Goal: Task Accomplishment & Management: Use online tool/utility

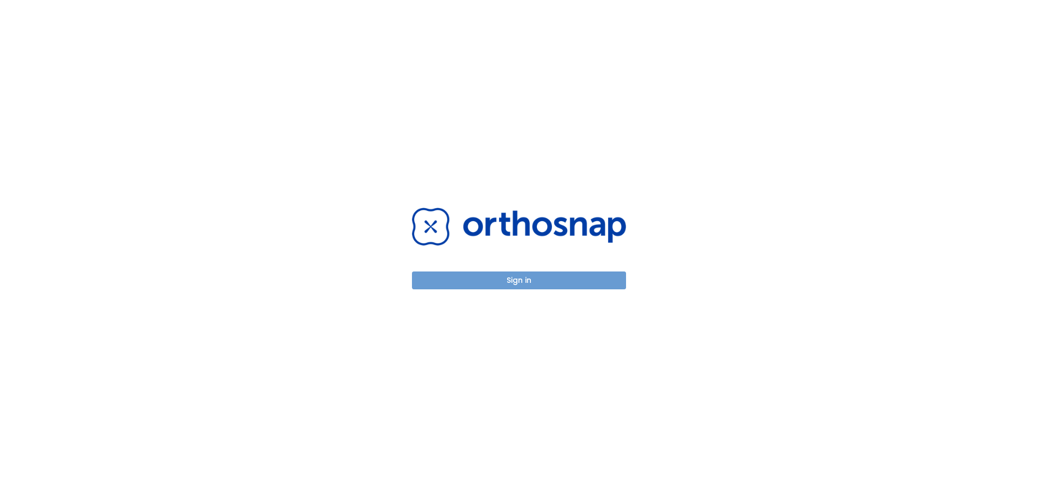
click at [488, 275] on button "Sign in" at bounding box center [519, 280] width 214 height 18
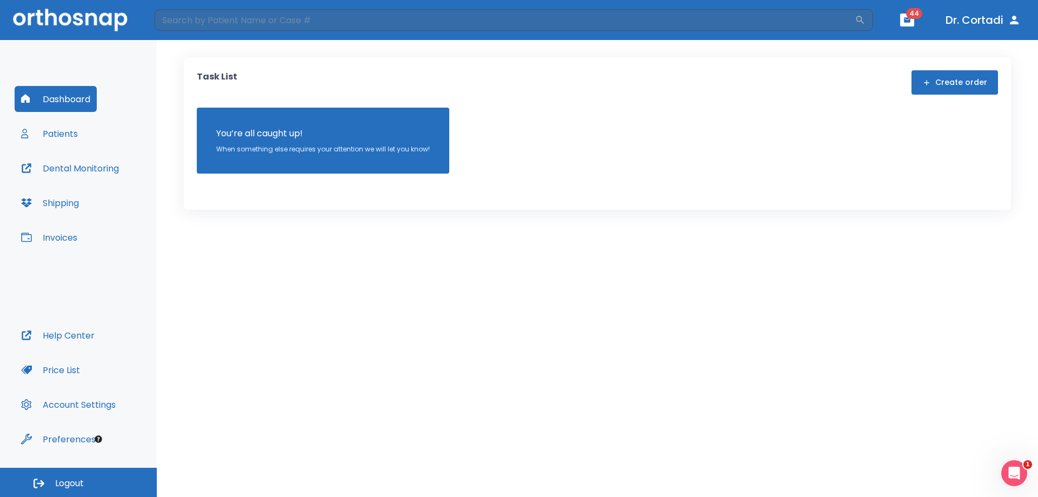
click at [55, 130] on button "Patients" at bounding box center [50, 134] width 70 height 26
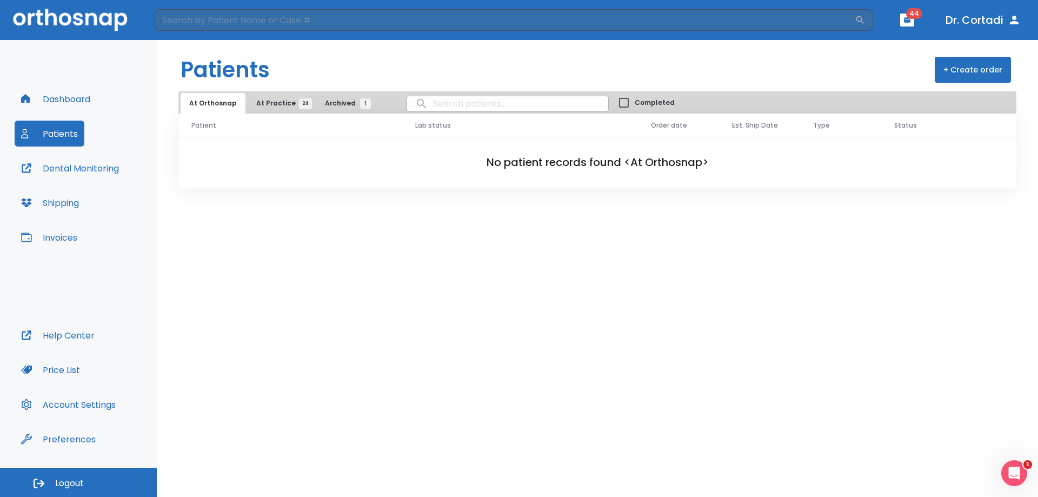
click at [62, 226] on button "Invoices" at bounding box center [49, 237] width 69 height 26
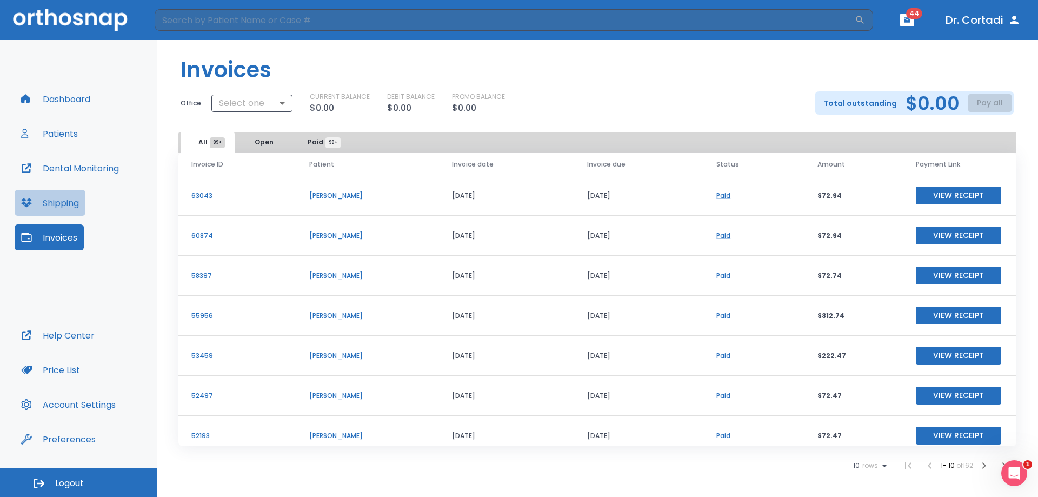
click at [63, 207] on button "Shipping" at bounding box center [50, 203] width 71 height 26
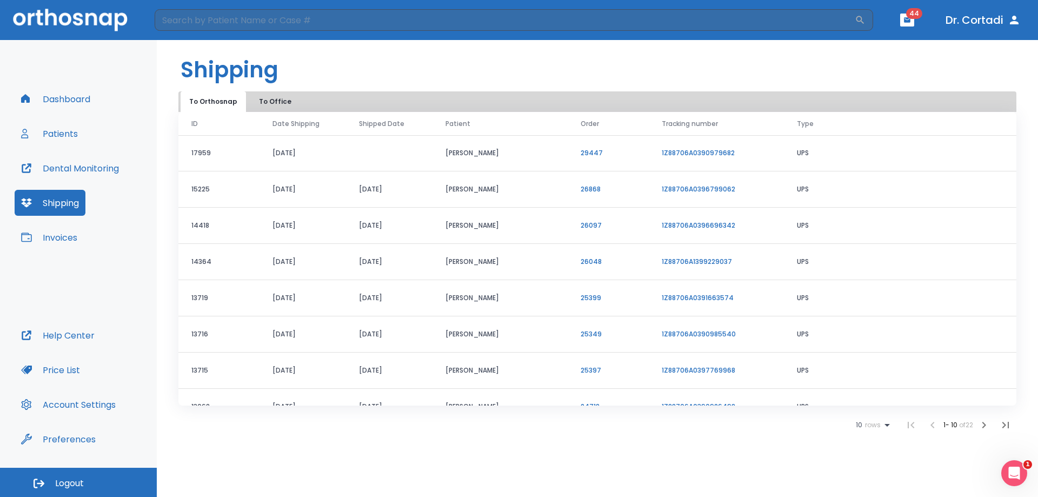
click at [67, 230] on button "Invoices" at bounding box center [49, 237] width 69 height 26
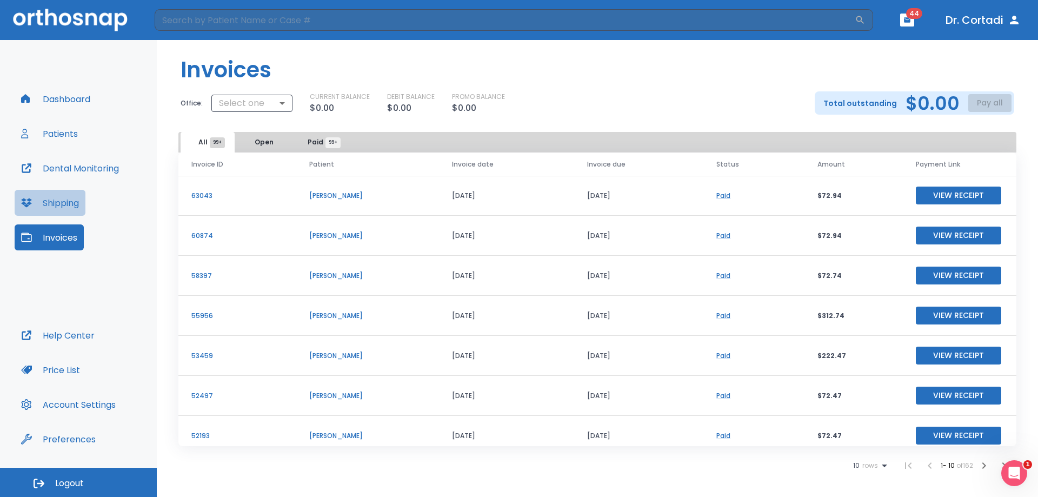
click at [72, 206] on button "Shipping" at bounding box center [50, 203] width 71 height 26
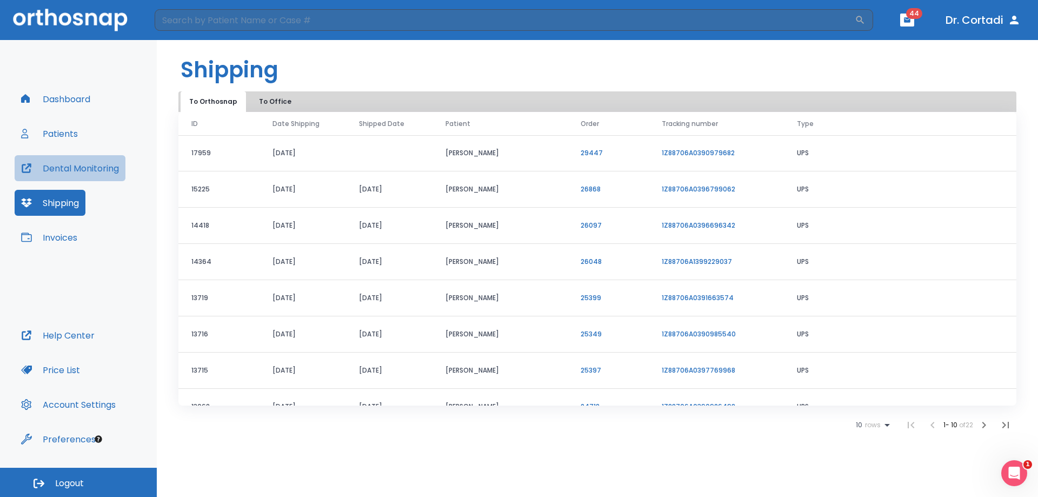
click at [52, 170] on button "Dental Monitoring" at bounding box center [70, 168] width 111 height 26
click at [75, 165] on button "Dental Monitoring" at bounding box center [70, 168] width 111 height 26
click at [48, 239] on button "Invoices" at bounding box center [49, 237] width 69 height 26
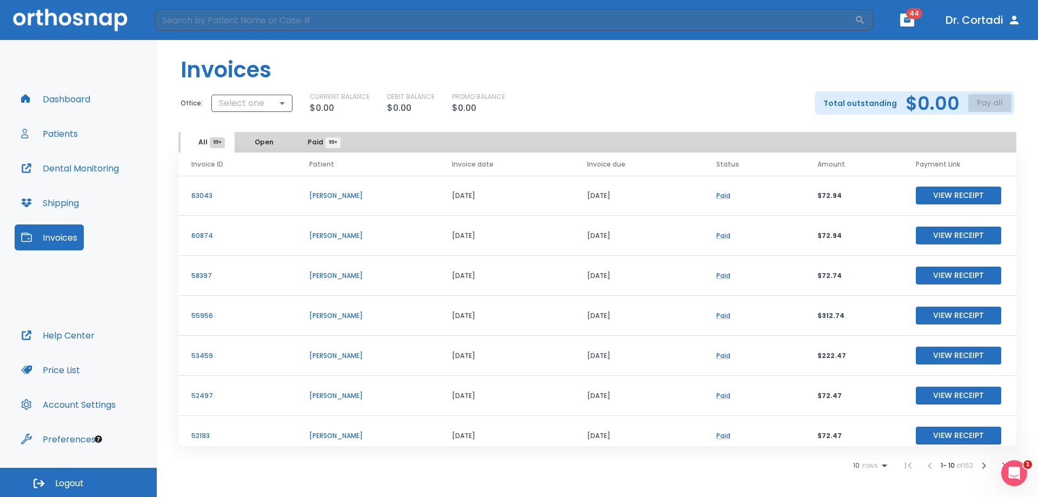
click at [330, 194] on td "emily cannon" at bounding box center [367, 196] width 143 height 40
click at [202, 196] on p "63043" at bounding box center [237, 196] width 92 height 10
click at [952, 203] on button "View Receipt" at bounding box center [958, 196] width 85 height 18
click at [69, 120] on div "Dashboard Patients Dental Monitoring Shipping Invoices" at bounding box center [79, 204] width 128 height 236
click at [69, 133] on button "Patients" at bounding box center [50, 134] width 70 height 26
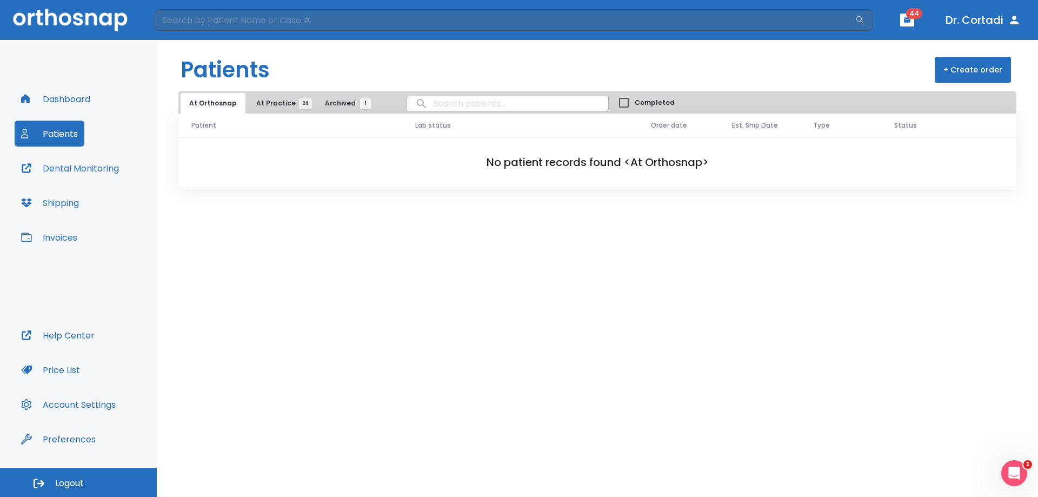
click at [54, 92] on button "Dashboard" at bounding box center [56, 99] width 82 height 26
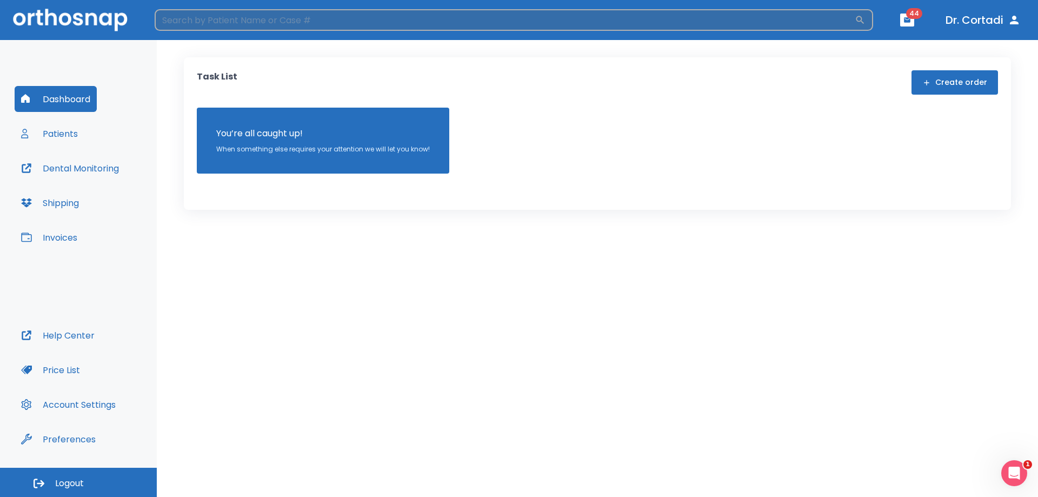
click at [296, 25] on input "search" at bounding box center [505, 20] width 700 height 22
type input "emily"
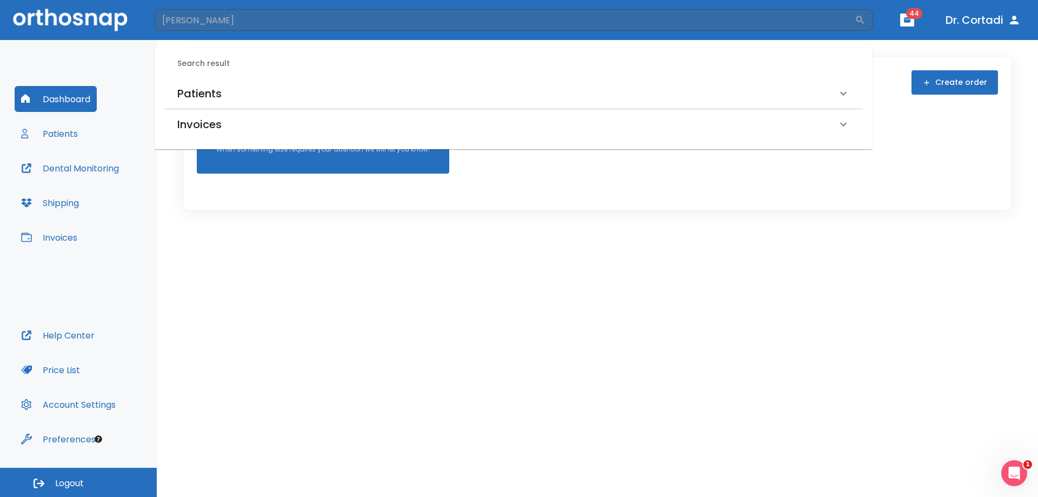
click at [217, 96] on h6 "Patients" at bounding box center [199, 93] width 44 height 17
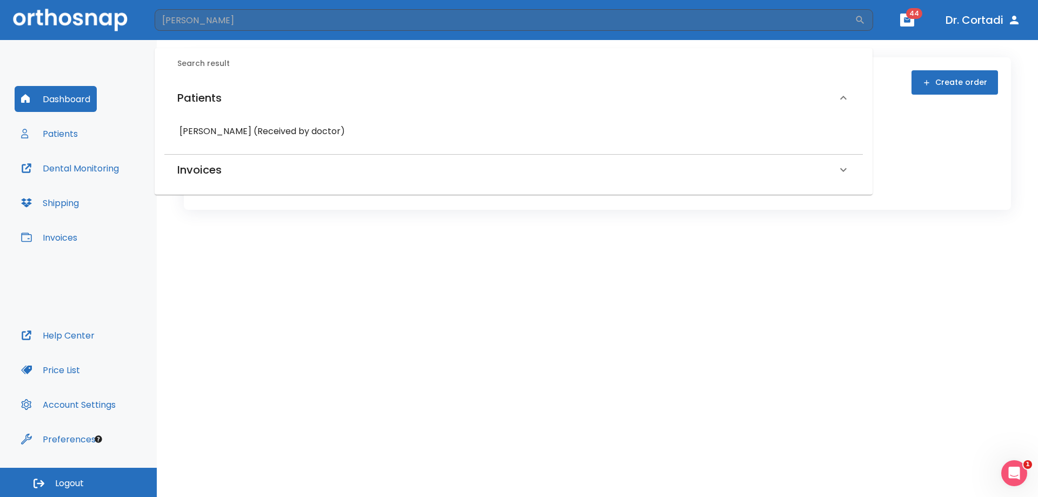
click at [206, 138] on h6 "emily cannon (Received by doctor)" at bounding box center [514, 131] width 668 height 15
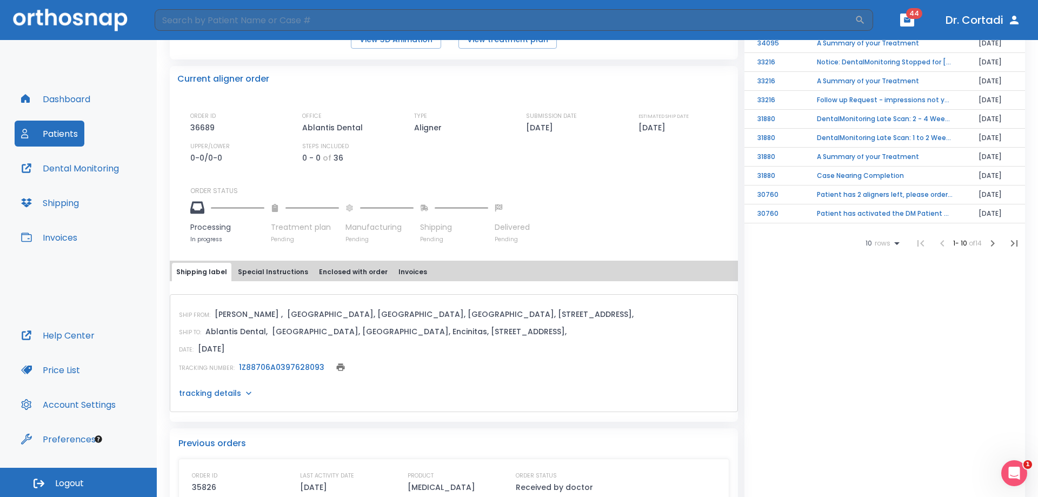
scroll to position [270, 0]
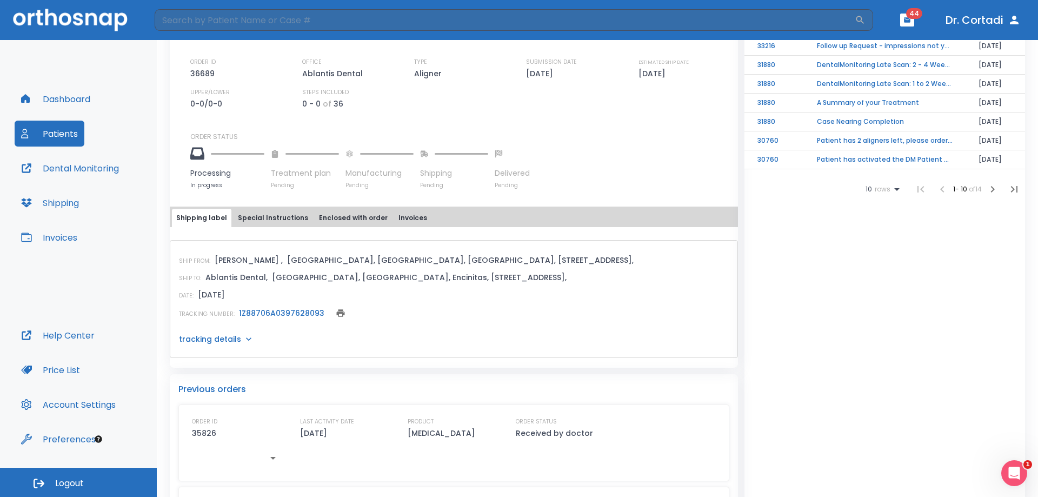
click at [280, 217] on button "Special Instructions" at bounding box center [273, 218] width 79 height 18
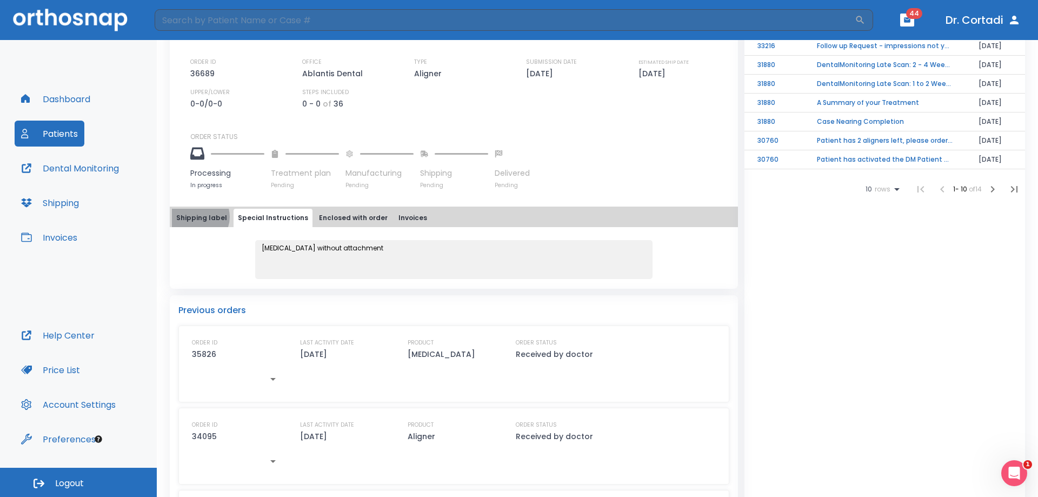
click at [197, 217] on button "Shipping label" at bounding box center [201, 218] width 59 height 18
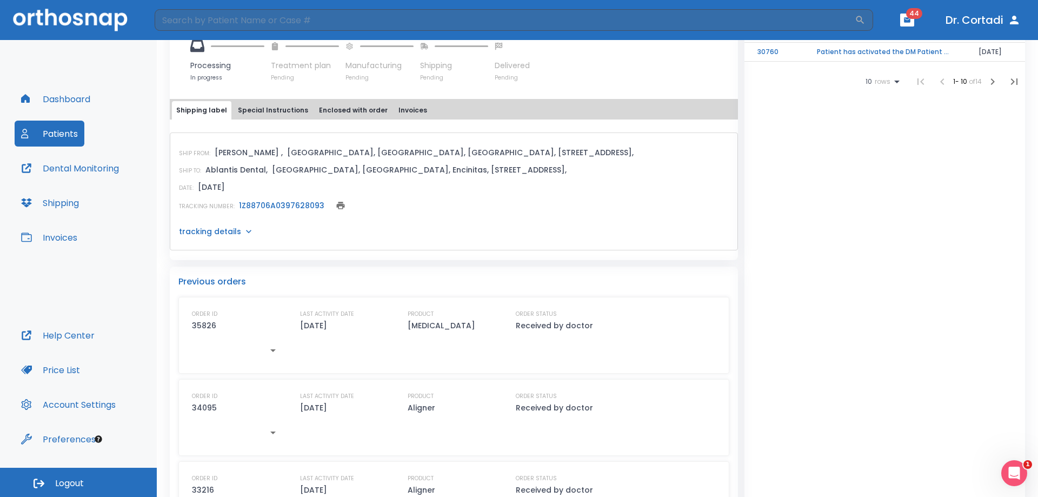
scroll to position [379, 0]
click at [269, 349] on icon "button" at bounding box center [273, 349] width 13 height 13
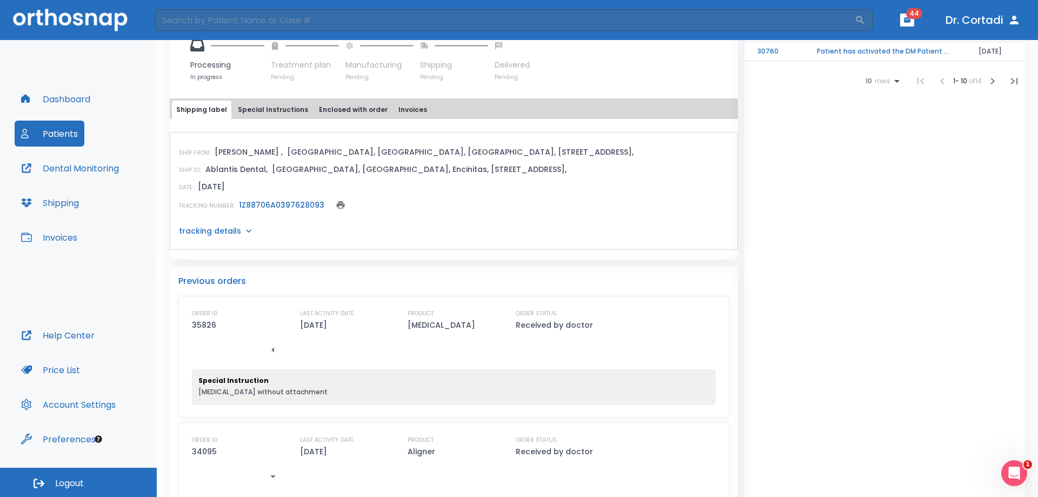
click at [314, 328] on p "07/29/25" at bounding box center [313, 325] width 27 height 13
click at [206, 325] on p "35826" at bounding box center [204, 325] width 24 height 13
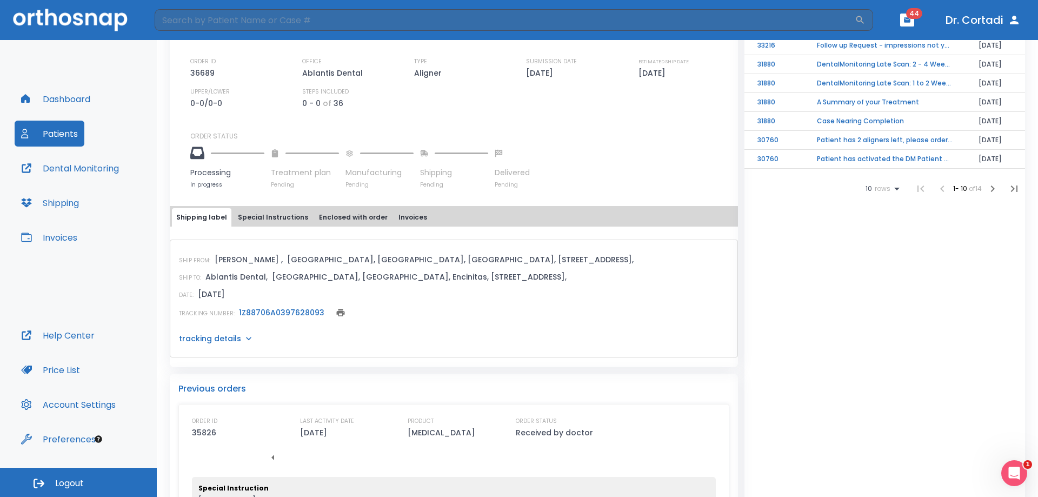
scroll to position [270, 0]
click at [334, 214] on button "Enclosed with order" at bounding box center [353, 218] width 77 height 18
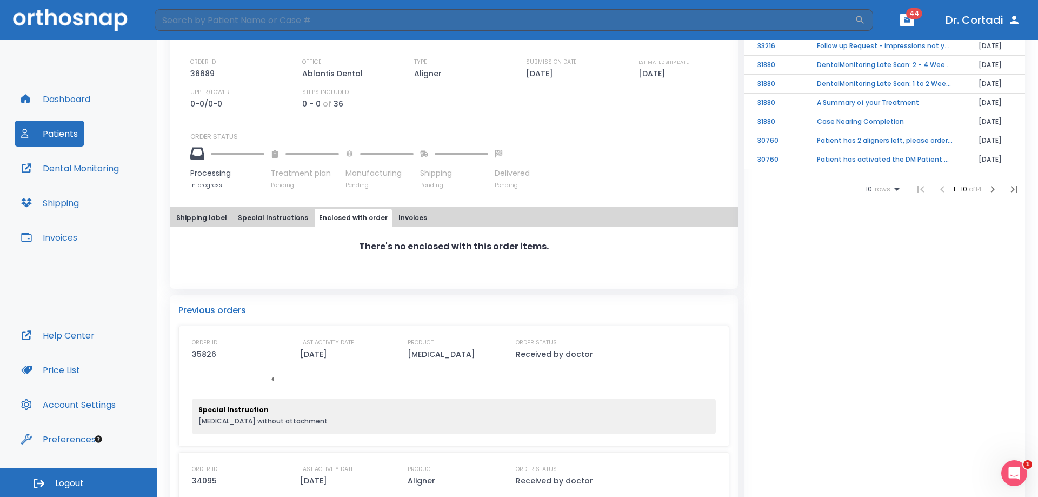
click at [283, 216] on button "Special Instructions" at bounding box center [273, 218] width 79 height 18
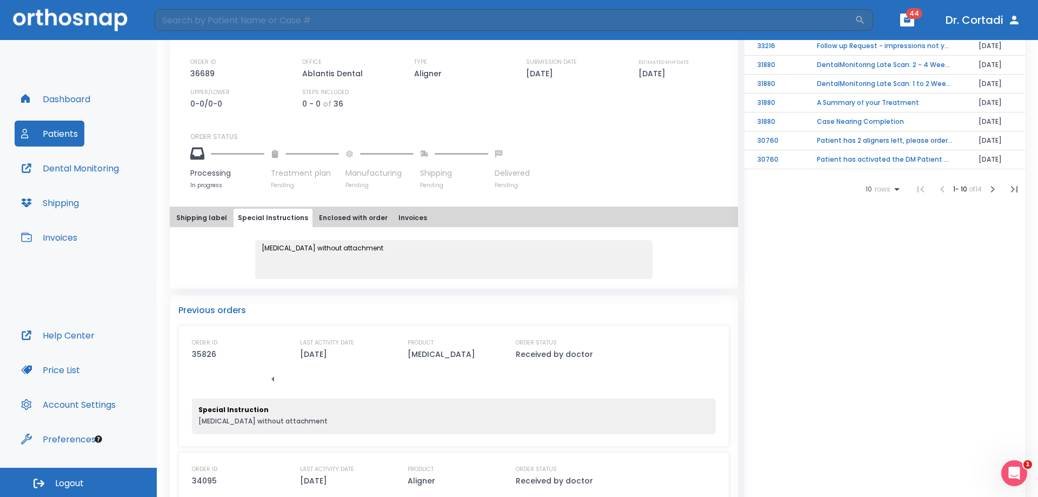
click at [414, 216] on button "Invoices" at bounding box center [412, 218] width 37 height 18
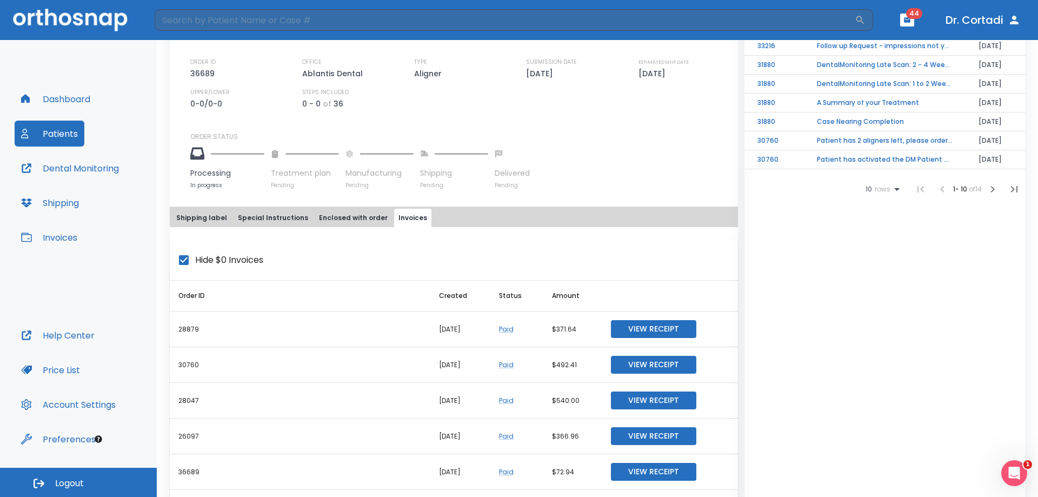
click at [201, 212] on button "Shipping label" at bounding box center [201, 218] width 59 height 18
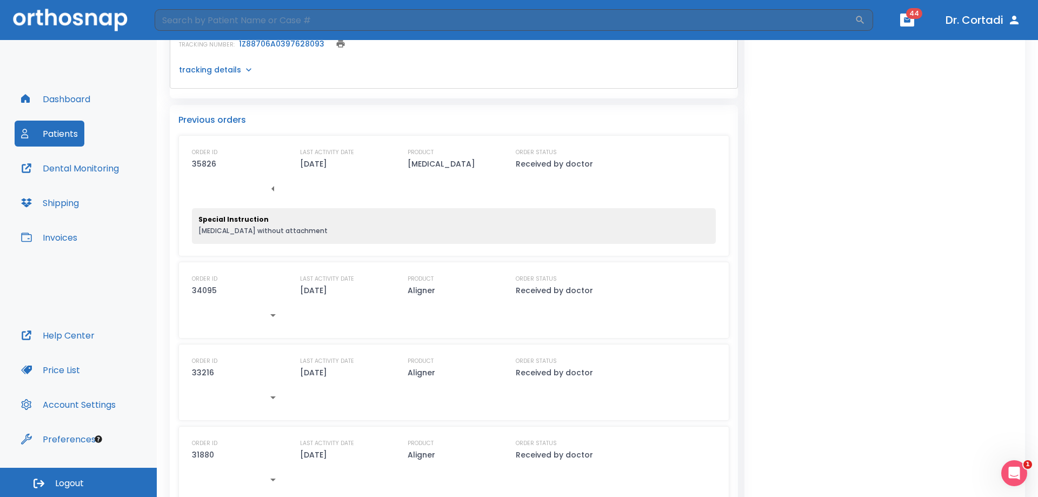
scroll to position [541, 0]
click at [273, 317] on icon "button" at bounding box center [273, 314] width 13 height 13
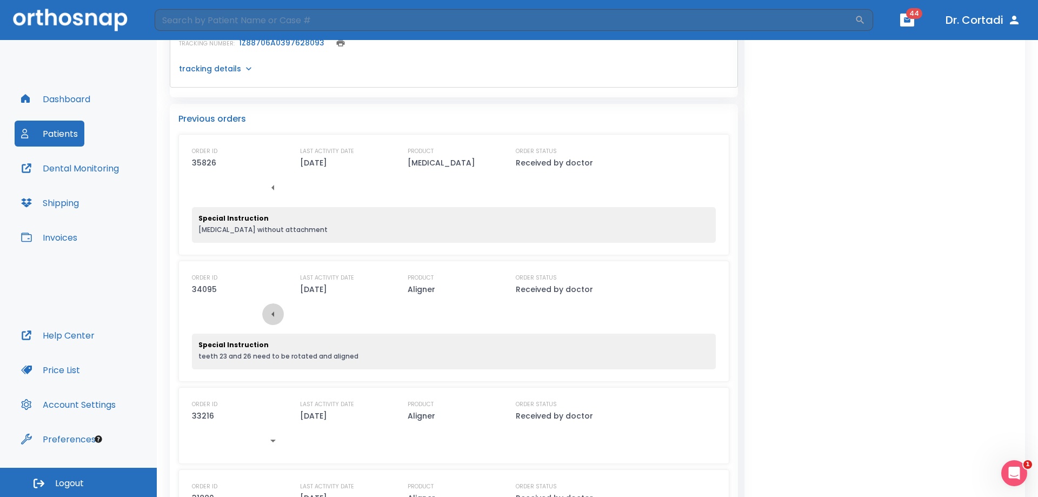
click at [273, 317] on icon "button" at bounding box center [273, 314] width 13 height 13
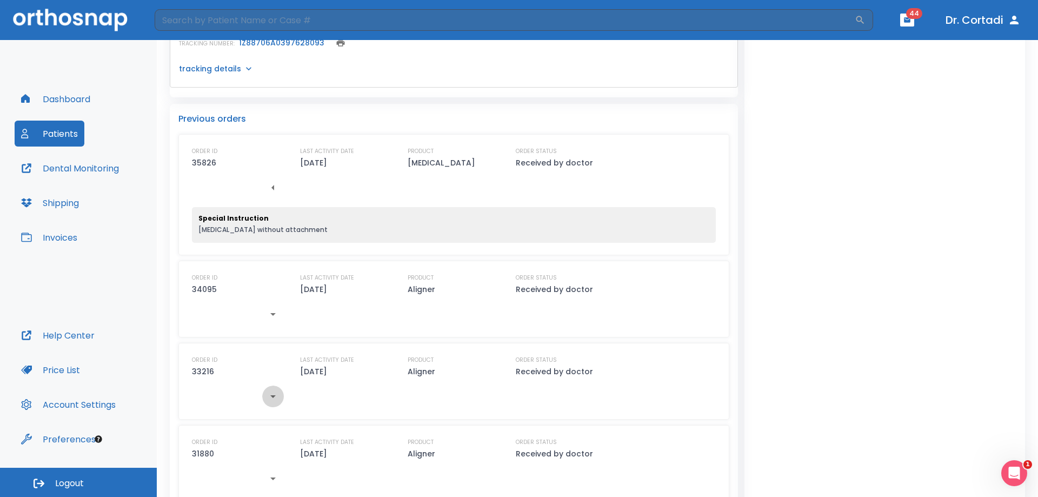
click at [279, 398] on icon "button" at bounding box center [273, 396] width 13 height 13
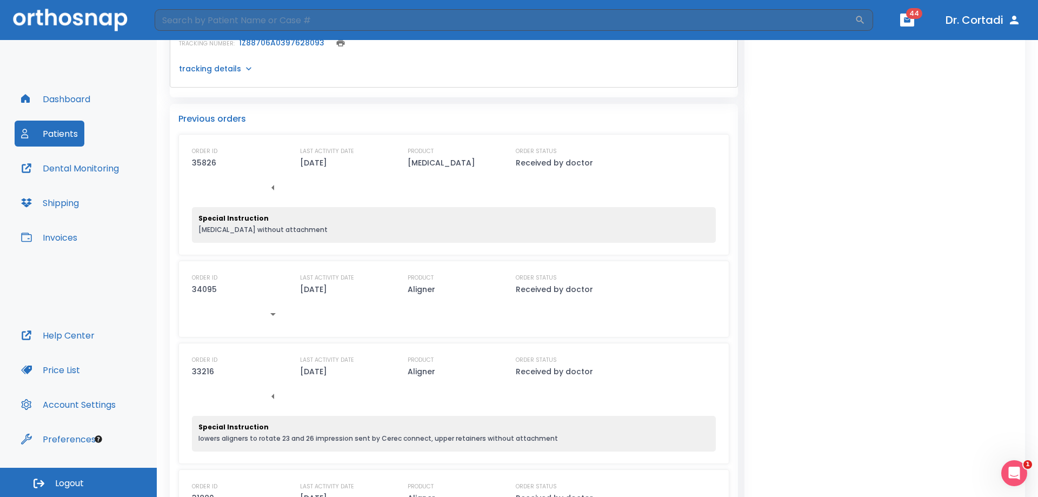
click at [279, 398] on icon "button" at bounding box center [273, 396] width 13 height 13
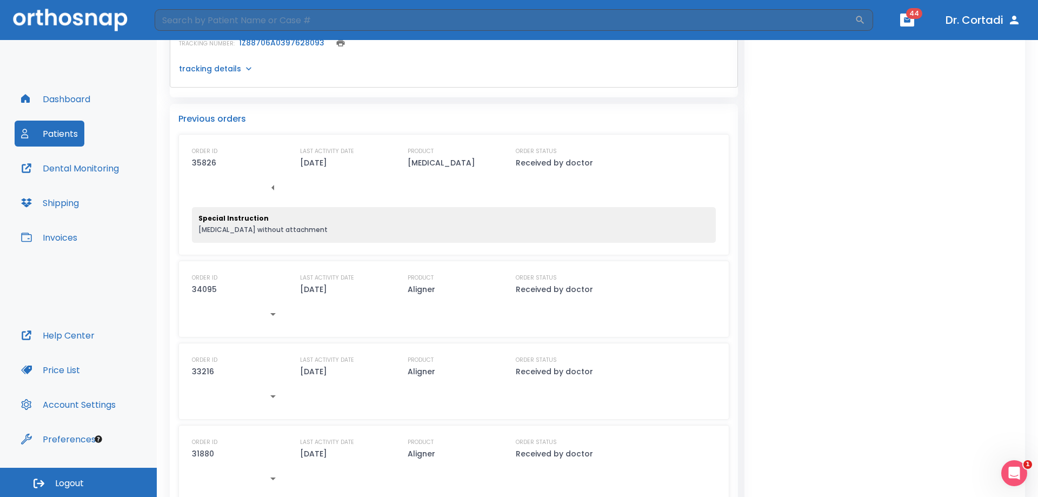
scroll to position [487, 0]
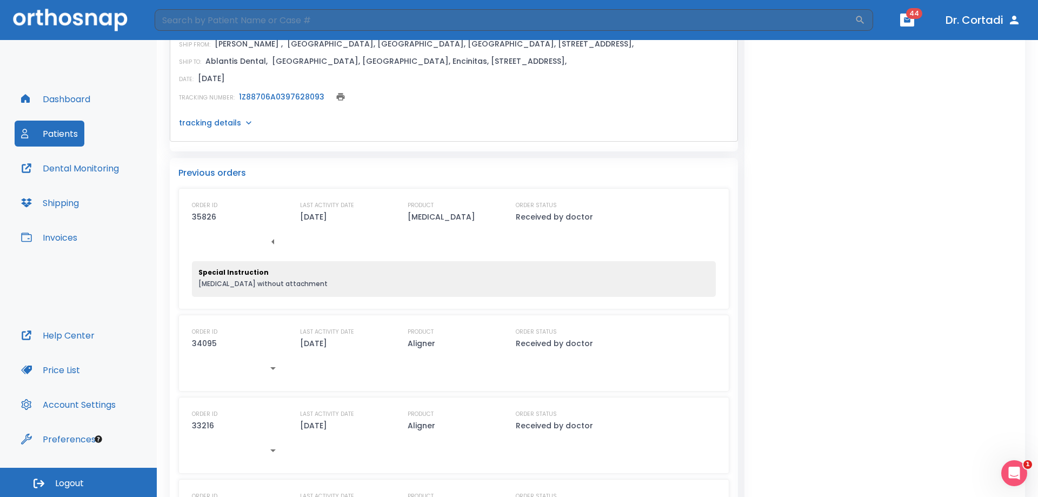
drag, startPoint x: 190, startPoint y: 220, endPoint x: 196, endPoint y: 213, distance: 9.2
click at [193, 218] on div "ORDER ID 35826 LAST ACTIVITY DATE 07/29/25 PRODUCT Retainer ORDER STATUS Receiv…" at bounding box center [453, 248] width 551 height 121
click at [243, 121] on icon at bounding box center [248, 122] width 11 height 11
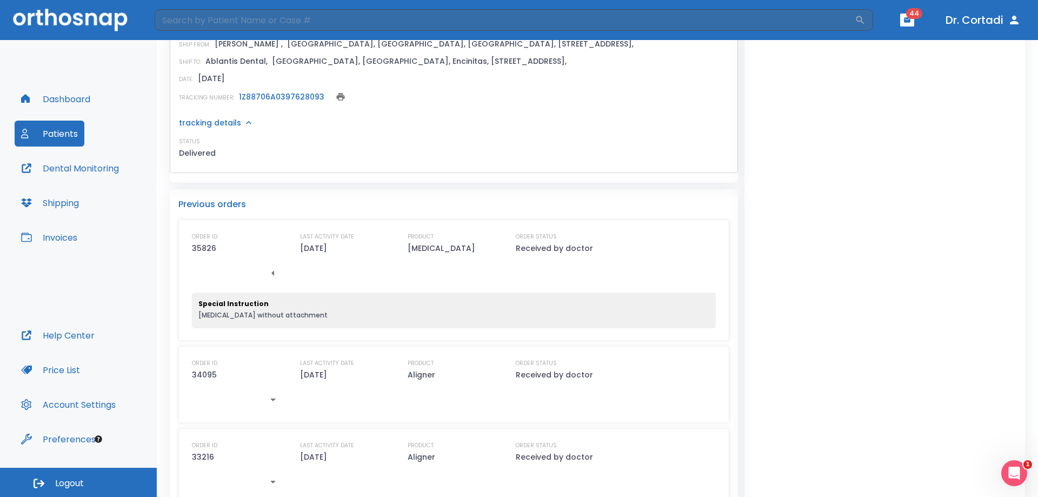
click at [209, 246] on p "35826" at bounding box center [204, 248] width 24 height 13
click at [272, 270] on icon "button" at bounding box center [273, 273] width 13 height 13
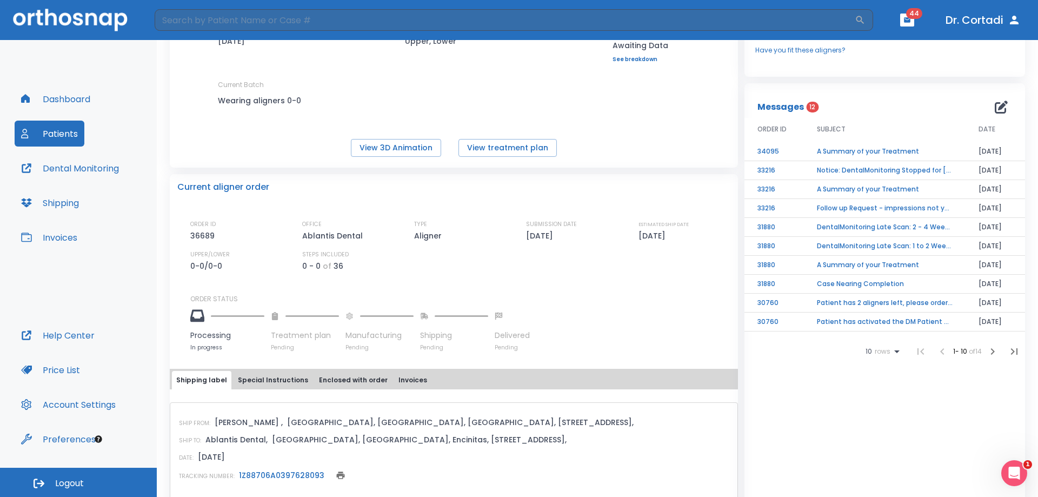
scroll to position [54, 0]
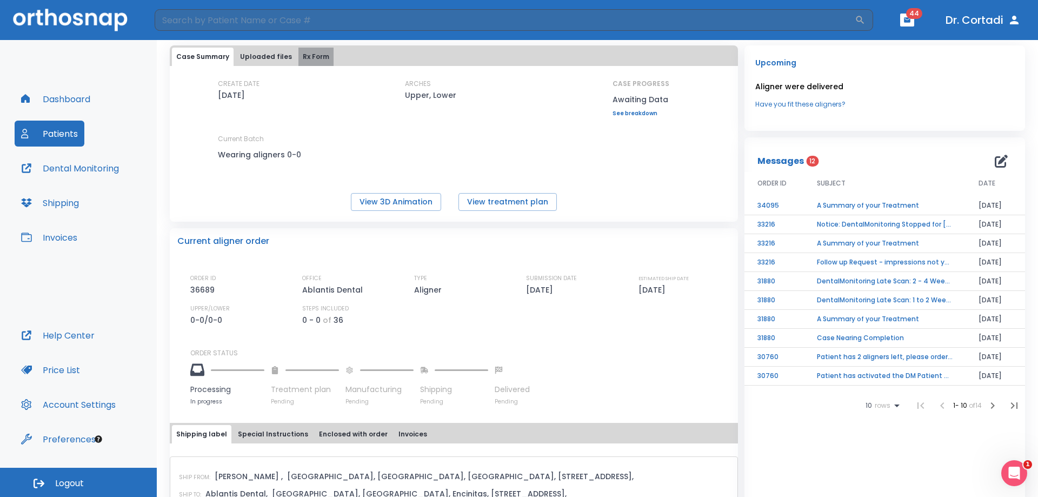
click at [304, 58] on button "Rx Form" at bounding box center [316, 57] width 35 height 18
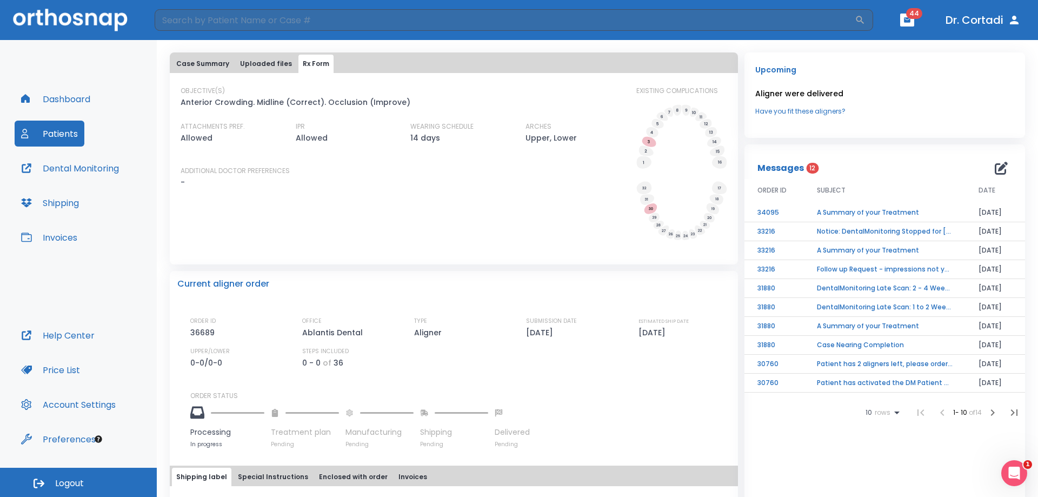
scroll to position [0, 0]
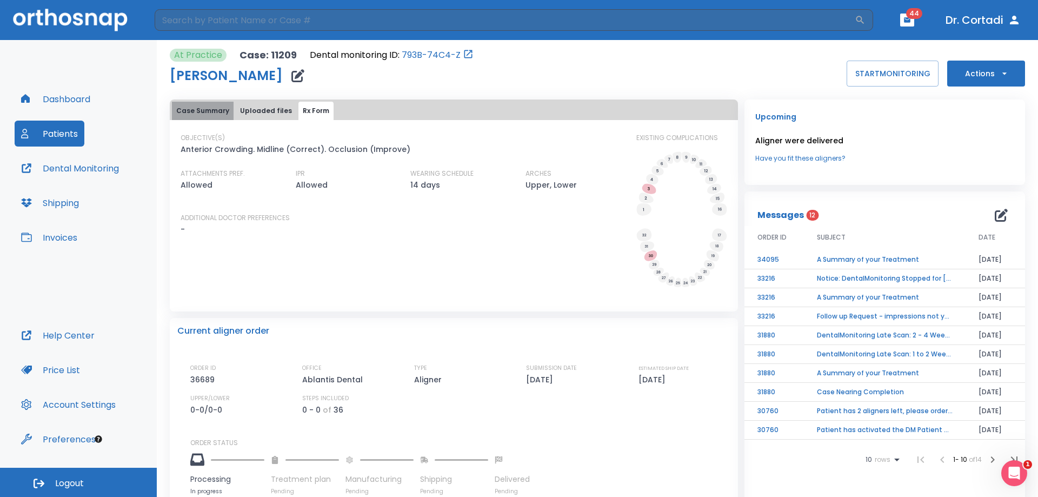
click at [220, 114] on button "Case Summary" at bounding box center [203, 111] width 62 height 18
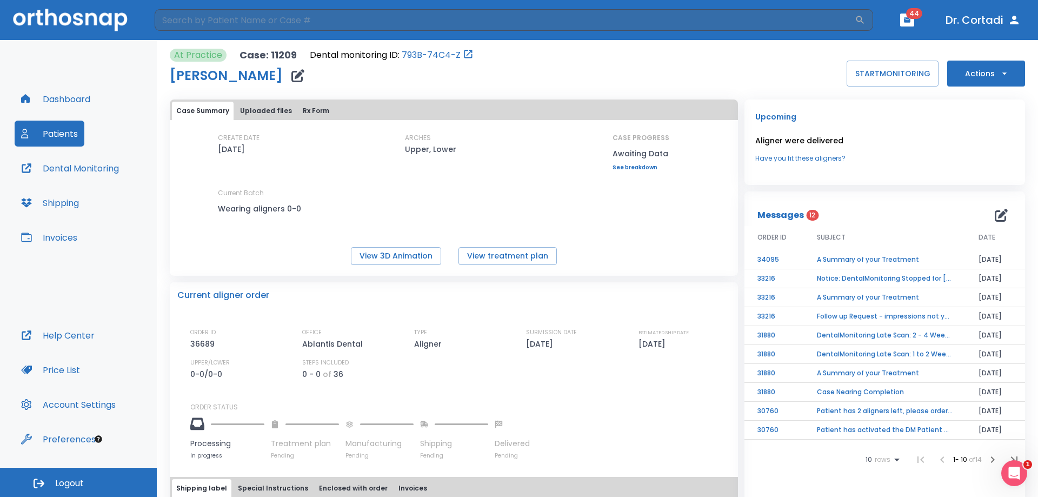
click at [908, 25] on button "button" at bounding box center [907, 20] width 14 height 13
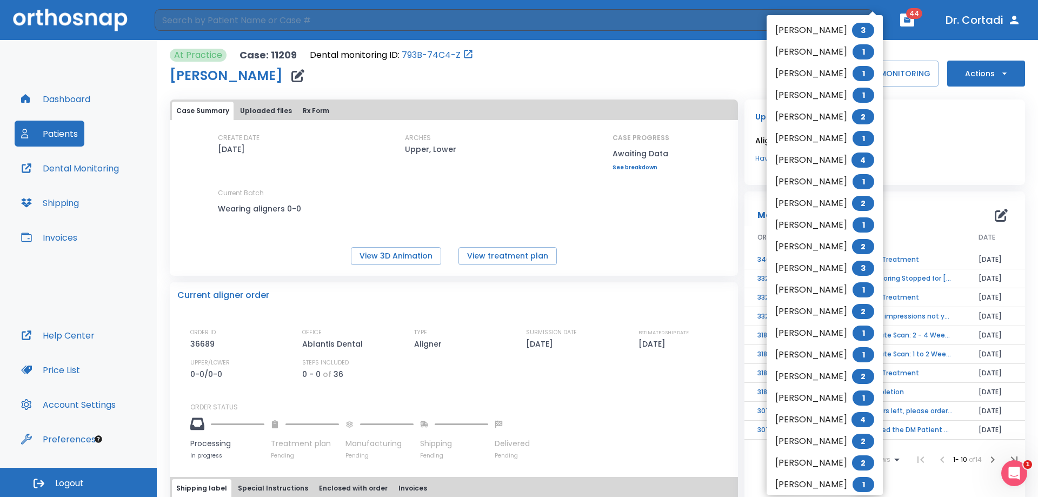
click at [984, 22] on div at bounding box center [519, 248] width 1038 height 497
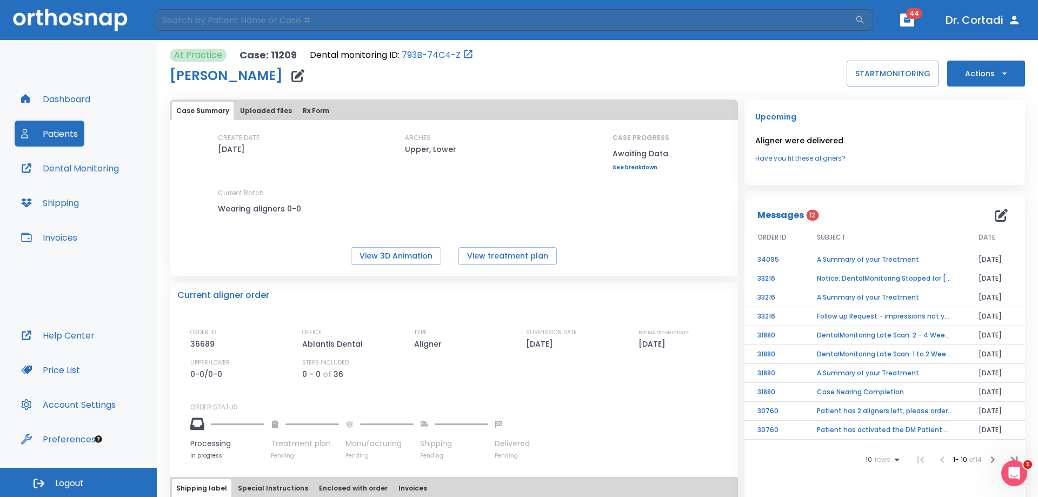
click at [1010, 22] on icon "button" at bounding box center [1014, 20] width 13 height 13
click at [1014, 23] on icon "button" at bounding box center [1014, 20] width 9 height 9
click at [83, 17] on img at bounding box center [70, 20] width 115 height 22
click at [80, 326] on button "Help Center" at bounding box center [58, 335] width 87 height 26
click at [1015, 17] on icon "button" at bounding box center [1014, 20] width 9 height 9
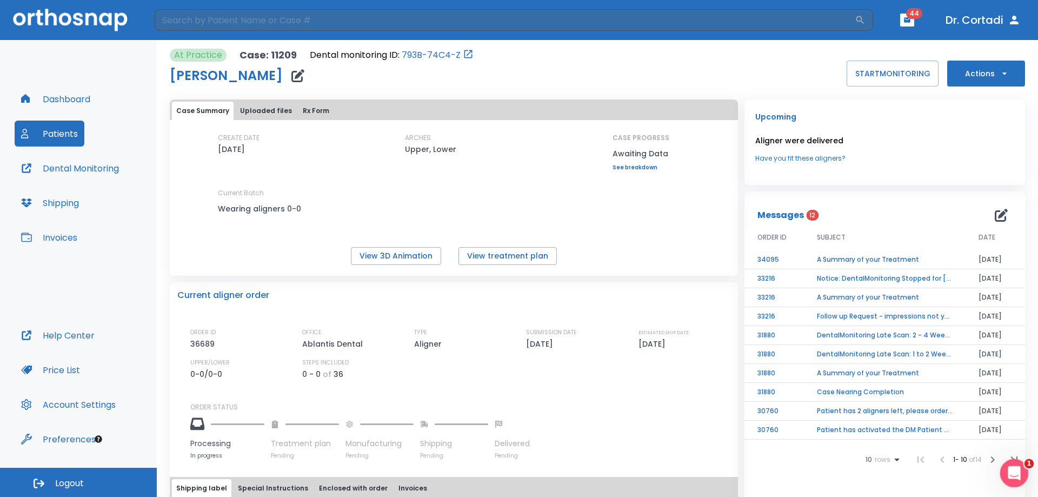
click at [1002, 477] on div "Open Intercom Messenger" at bounding box center [1013, 472] width 36 height 36
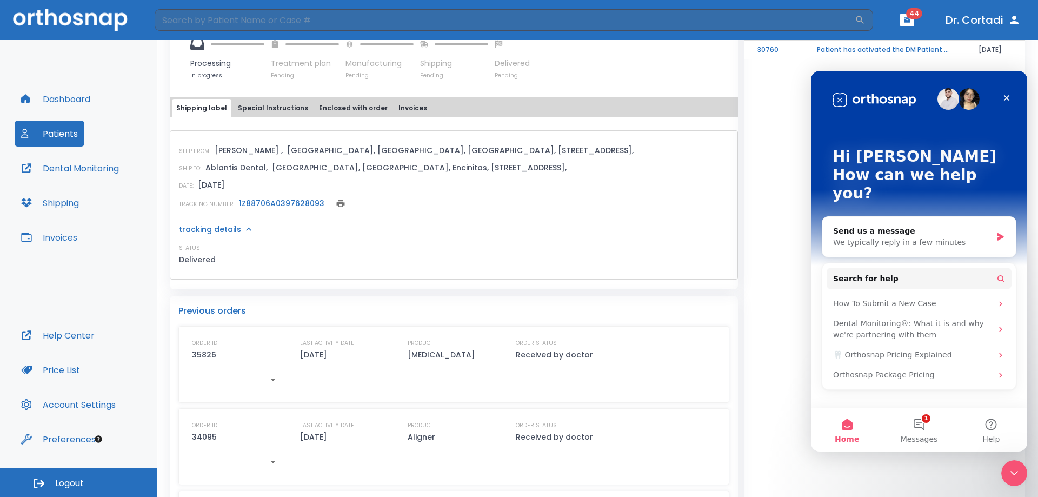
scroll to position [433, 0]
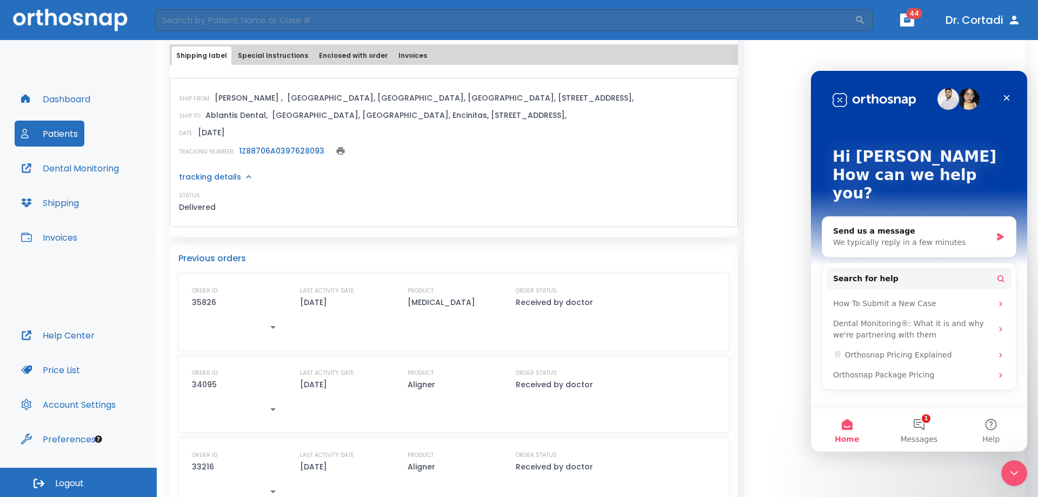
click at [263, 330] on button "button" at bounding box center [273, 327] width 22 height 22
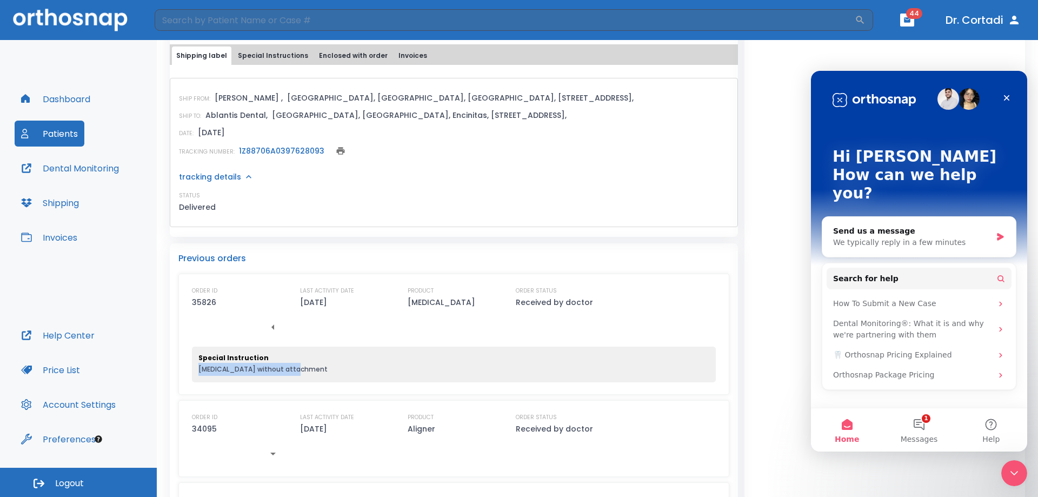
drag, startPoint x: 200, startPoint y: 369, endPoint x: 366, endPoint y: 343, distance: 168.7
click at [316, 363] on div "Special Instruction retainer without attachment" at bounding box center [453, 364] width 511 height 23
click at [430, 303] on p "Retainer" at bounding box center [442, 302] width 68 height 13
drag, startPoint x: 442, startPoint y: 300, endPoint x: 391, endPoint y: 303, distance: 50.9
click at [391, 303] on div "ORDER ID 35826 LAST ACTIVITY DATE 07/29/25 PRODUCT Retainer ORDER STATUS Receiv…" at bounding box center [454, 312] width 524 height 52
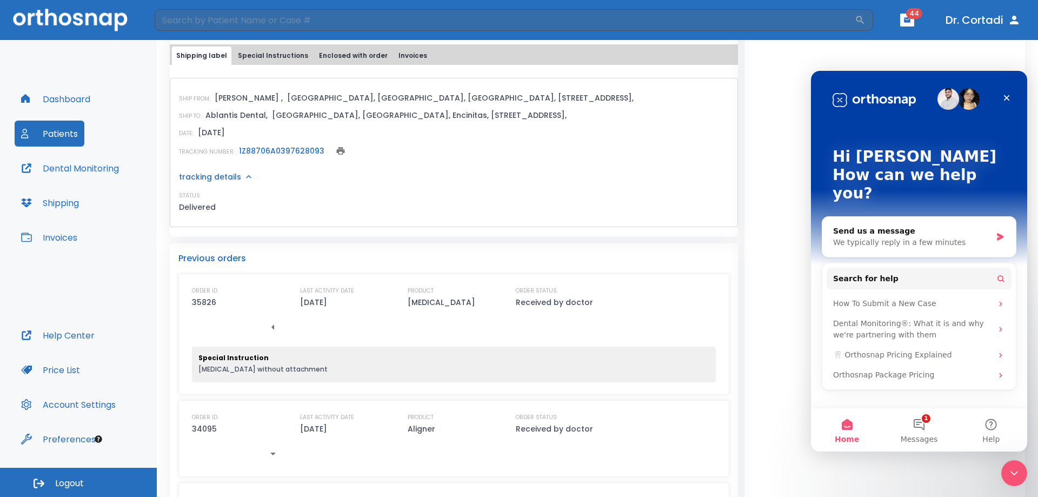
click at [301, 368] on div "Special Instruction retainer without attachment" at bounding box center [453, 364] width 511 height 23
drag, startPoint x: 401, startPoint y: 304, endPoint x: 438, endPoint y: 309, distance: 37.1
click at [433, 307] on div "ORDER ID 35826 LAST ACTIVITY DATE 07/29/25 PRODUCT Retainer ORDER STATUS Receiv…" at bounding box center [454, 312] width 524 height 52
click at [454, 315] on div "ORDER ID 35826 LAST ACTIVITY DATE 07/29/25 PRODUCT Retainer ORDER STATUS Receiv…" at bounding box center [454, 312] width 524 height 52
click at [454, 321] on div "ORDER ID 35826 LAST ACTIVITY DATE 07/29/25 PRODUCT Retainer ORDER STATUS Receiv…" at bounding box center [454, 312] width 524 height 52
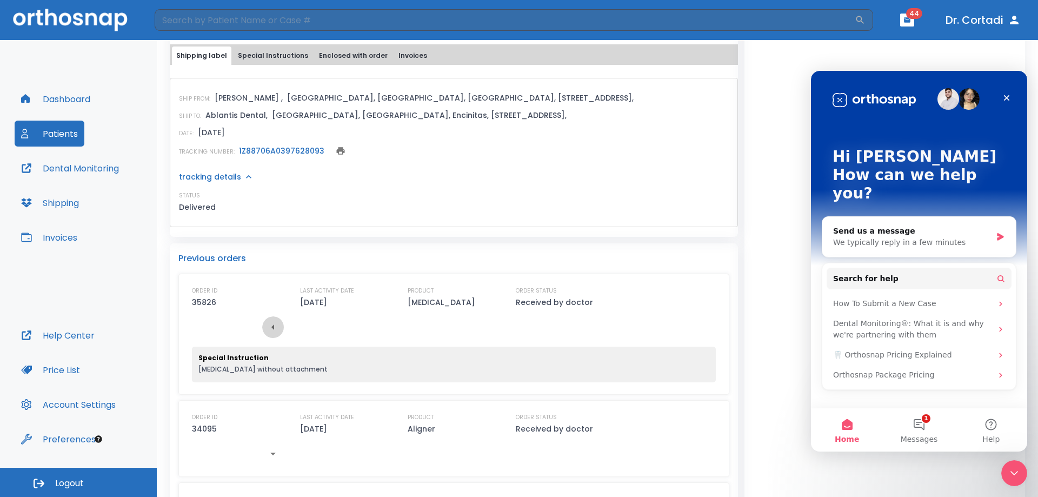
click at [268, 335] on button "button" at bounding box center [273, 327] width 22 height 22
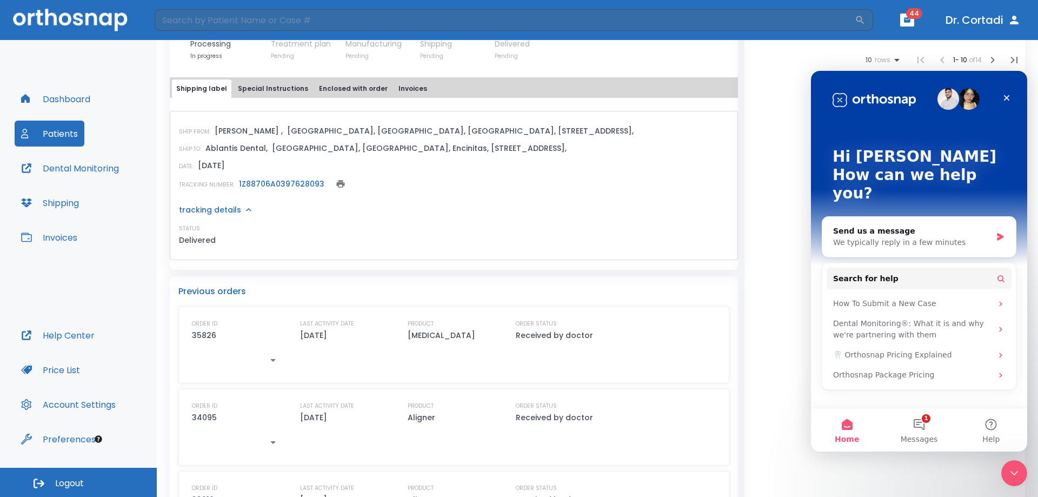
scroll to position [379, 0]
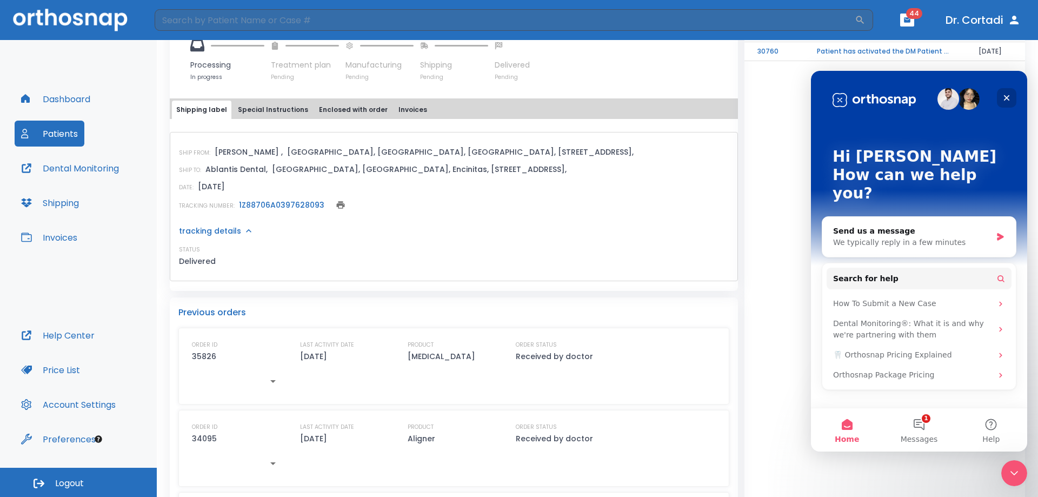
click at [1002, 97] on div "Close" at bounding box center [1006, 97] width 19 height 19
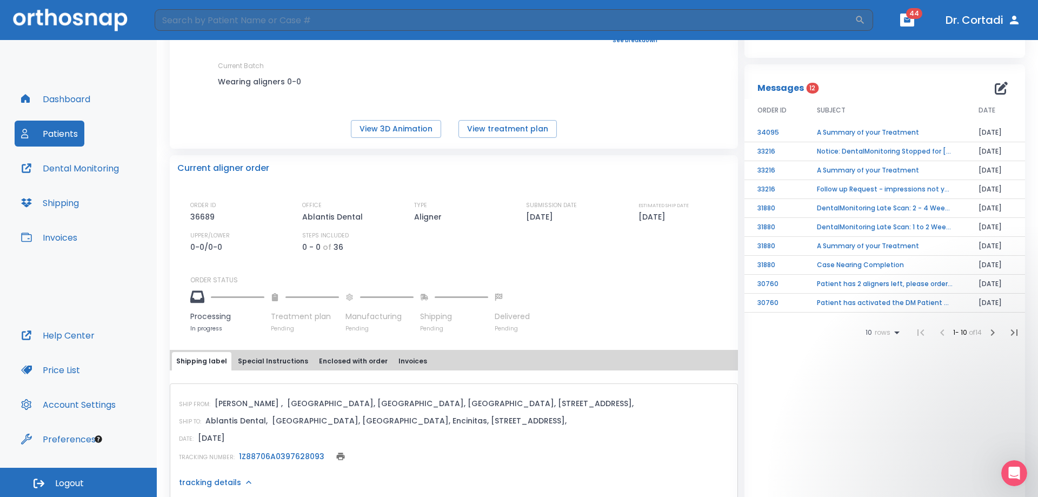
scroll to position [108, 0]
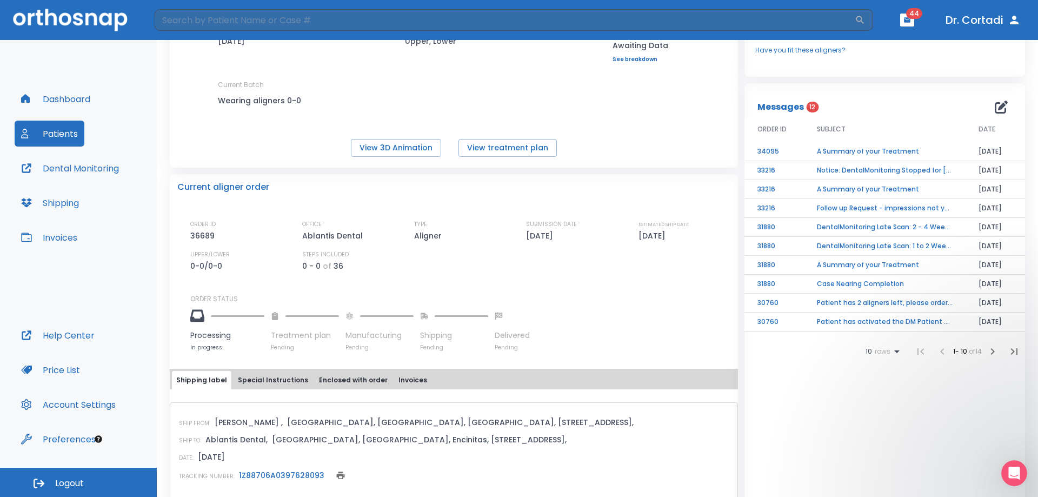
click at [789, 107] on p "Messages" at bounding box center [781, 107] width 47 height 13
click at [806, 110] on span "12" at bounding box center [812, 107] width 12 height 11
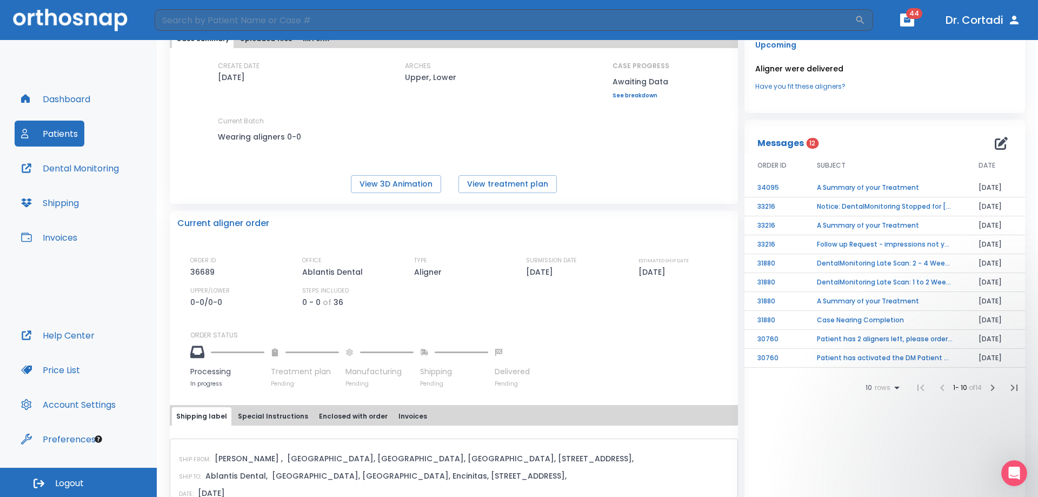
scroll to position [54, 0]
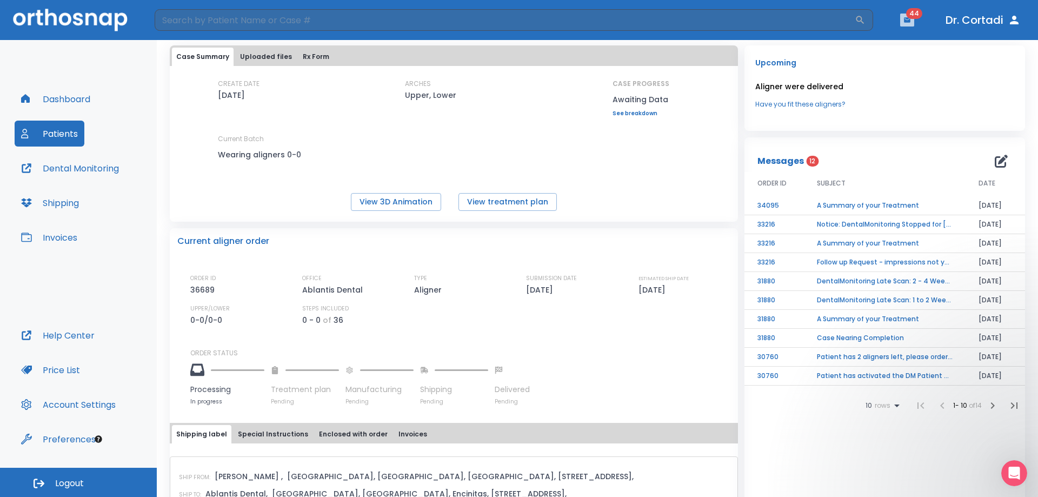
click at [904, 21] on icon "button" at bounding box center [907, 19] width 6 height 5
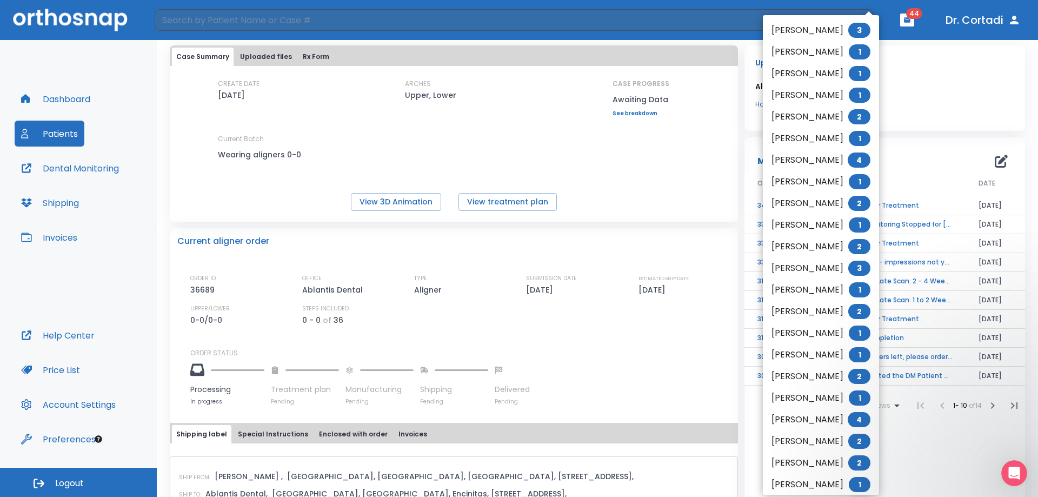
click at [814, 32] on li "emily cannon 3" at bounding box center [821, 30] width 116 height 22
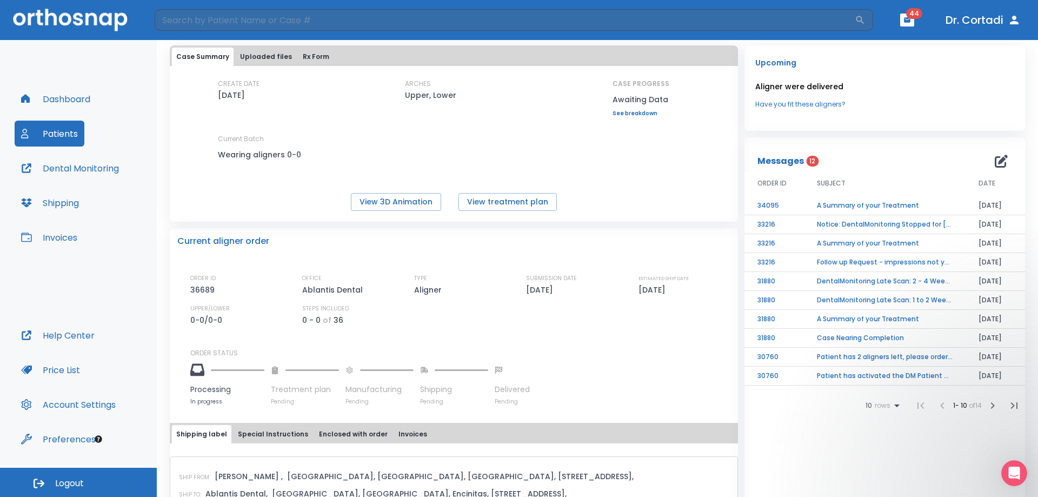
click at [913, 18] on span "44" at bounding box center [914, 13] width 16 height 11
click at [907, 22] on icon "button" at bounding box center [907, 19] width 6 height 5
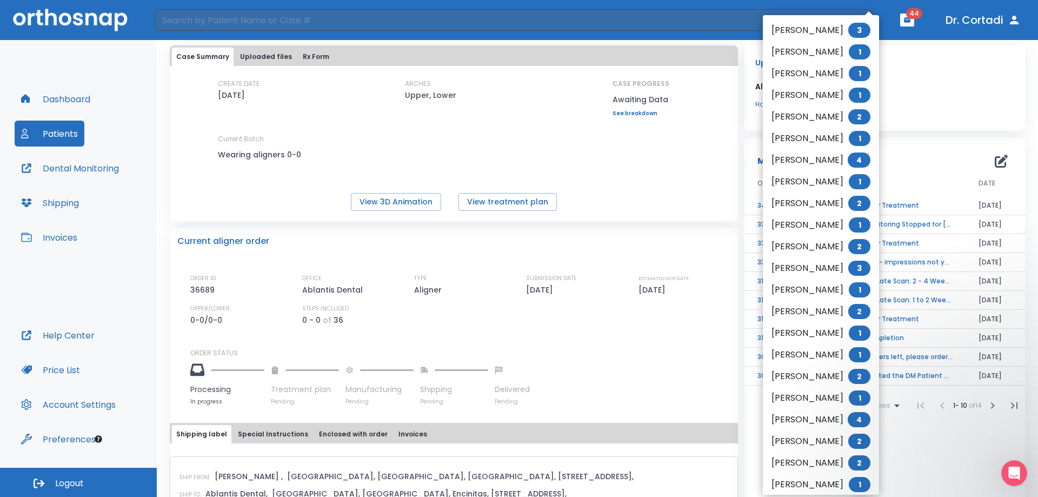
click at [871, 32] on span "3" at bounding box center [860, 30] width 22 height 15
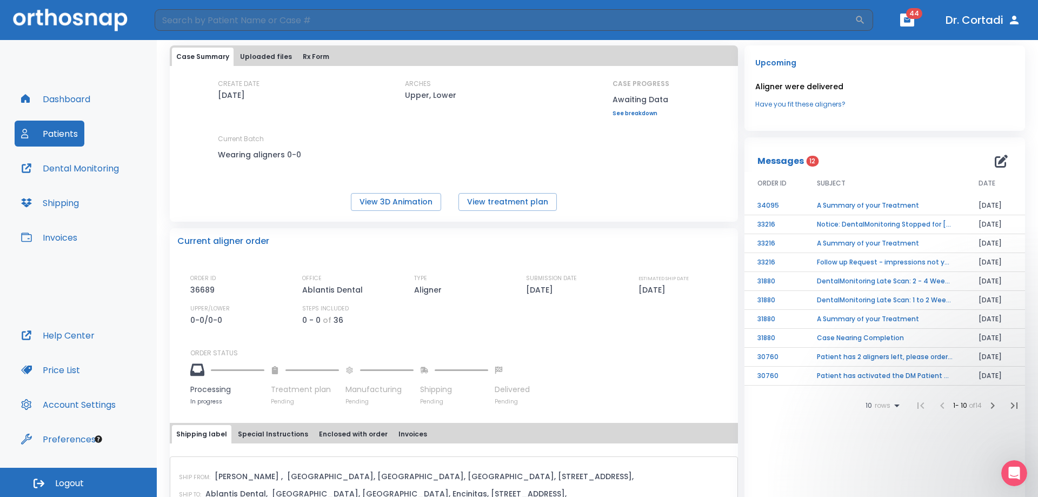
scroll to position [0, 0]
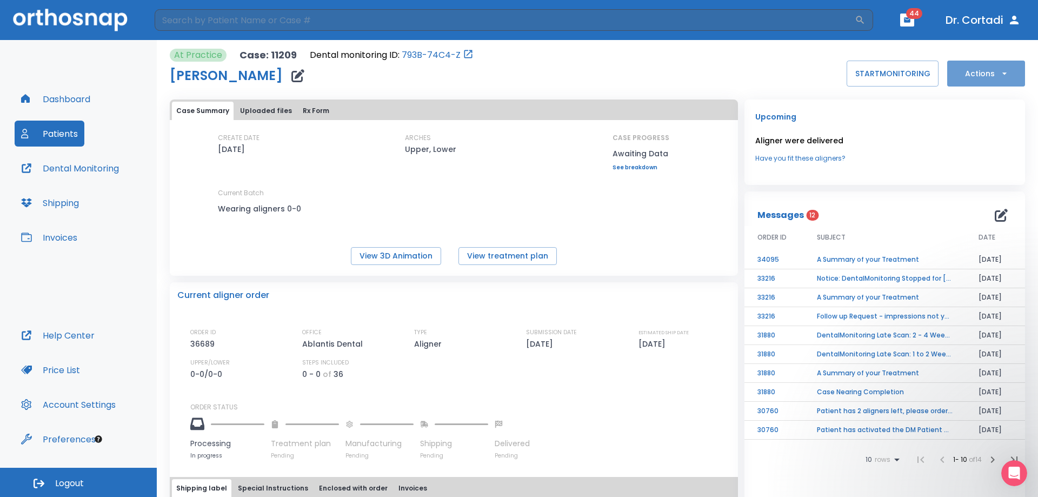
click at [969, 72] on button "Actions" at bounding box center [987, 74] width 78 height 26
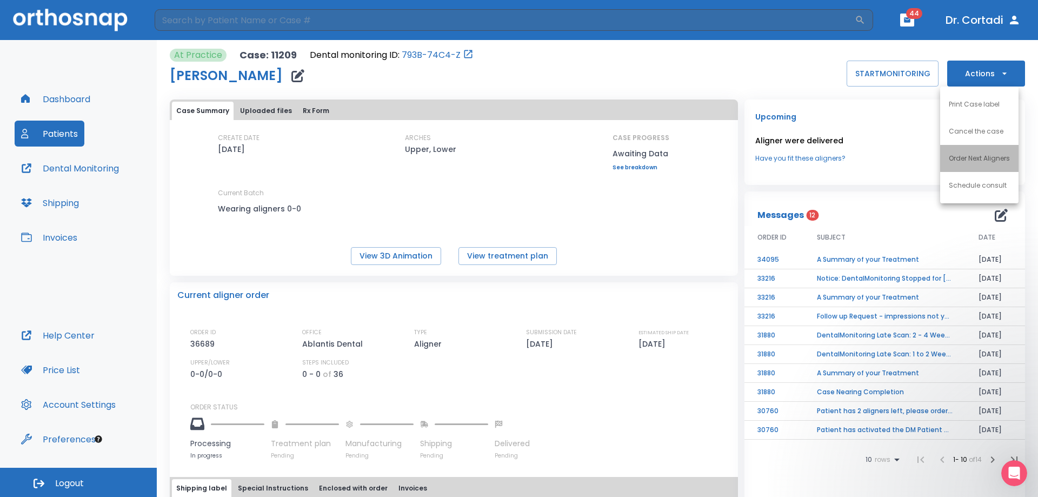
click at [975, 163] on p "Order Next Aligners" at bounding box center [979, 159] width 61 height 10
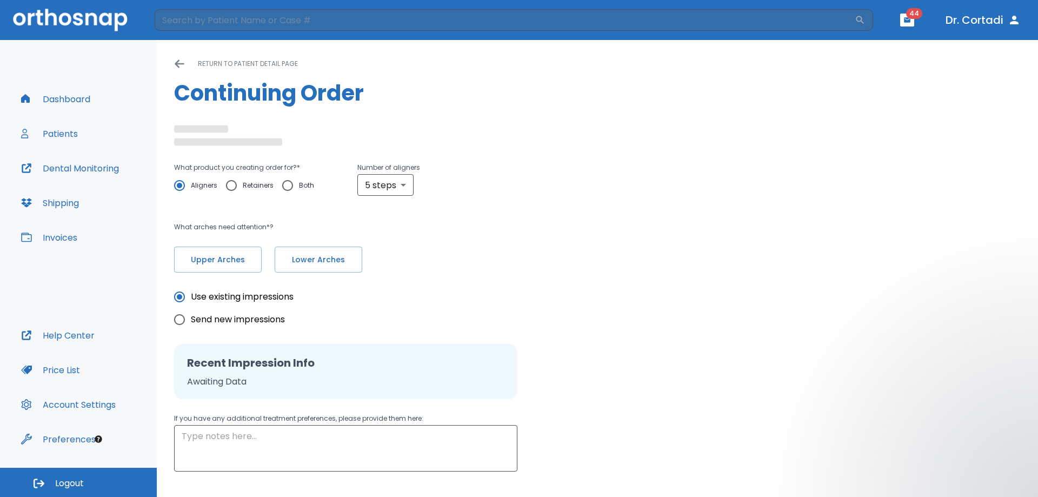
click at [228, 183] on input "Retainers" at bounding box center [231, 185] width 23 height 23
radio input "true"
type textarea "retainer without attachment"
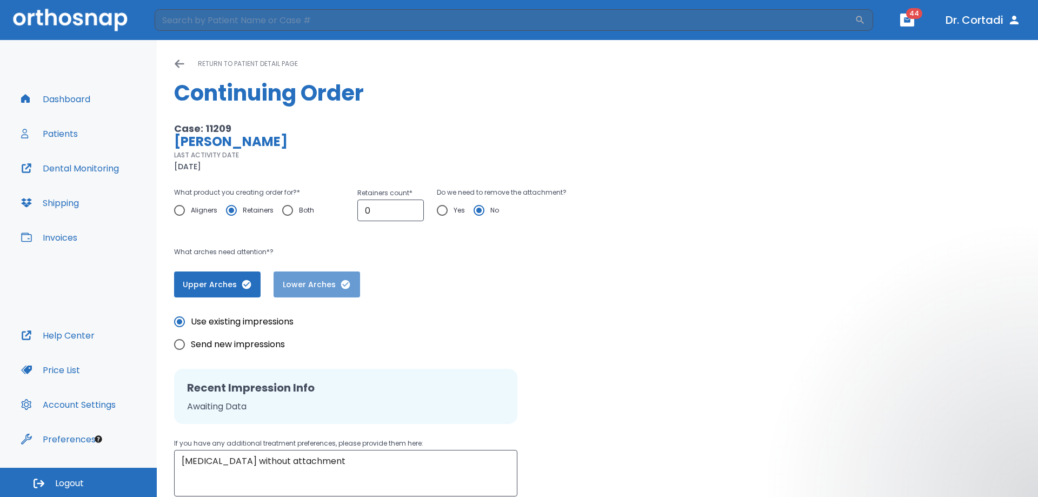
click at [337, 280] on span "Lower Arches" at bounding box center [316, 284] width 65 height 11
click at [209, 281] on span "Upper Arches" at bounding box center [217, 284] width 65 height 11
click at [342, 281] on span "Lower Arches" at bounding box center [318, 284] width 65 height 11
click at [390, 207] on input "0" at bounding box center [390, 211] width 67 height 22
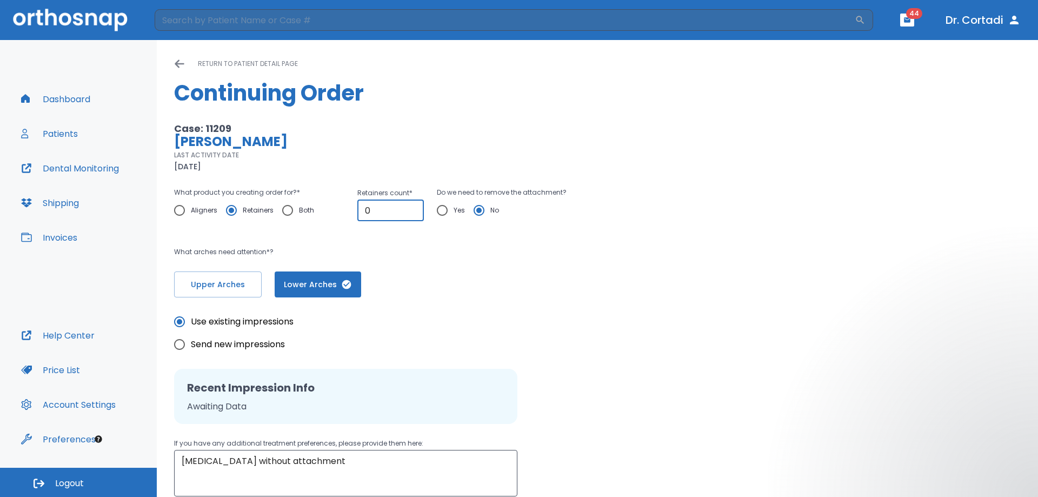
drag, startPoint x: 390, startPoint y: 207, endPoint x: 359, endPoint y: 210, distance: 31.5
click at [359, 210] on input "0" at bounding box center [390, 211] width 67 height 22
click at [82, 23] on img at bounding box center [70, 20] width 115 height 22
click at [69, 19] on img at bounding box center [70, 20] width 115 height 22
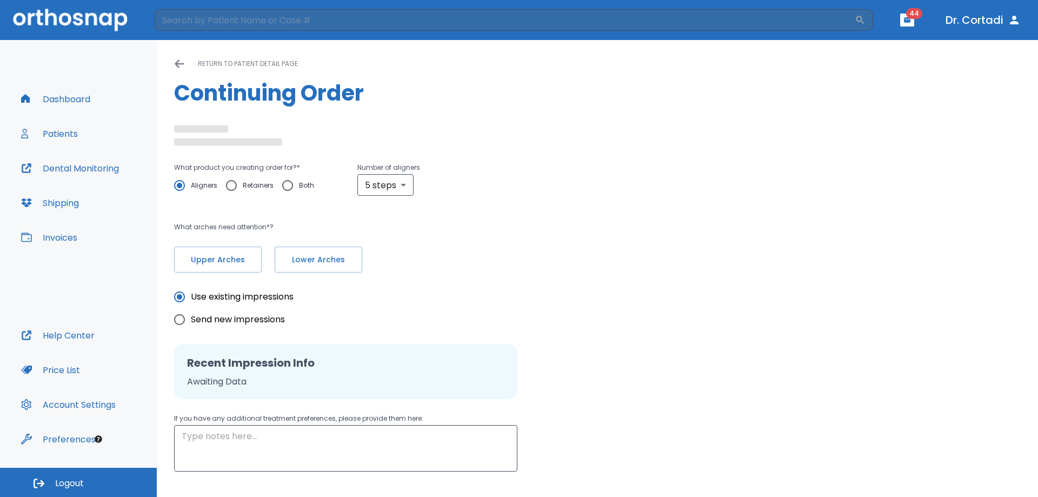
type input "custom"
type textarea "retainer without attachment"
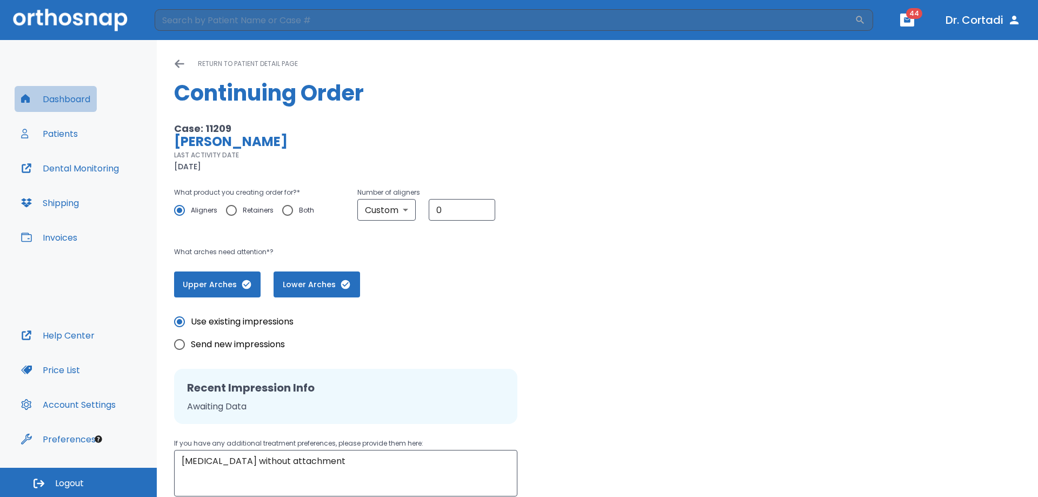
click at [70, 104] on button "Dashboard" at bounding box center [56, 99] width 82 height 26
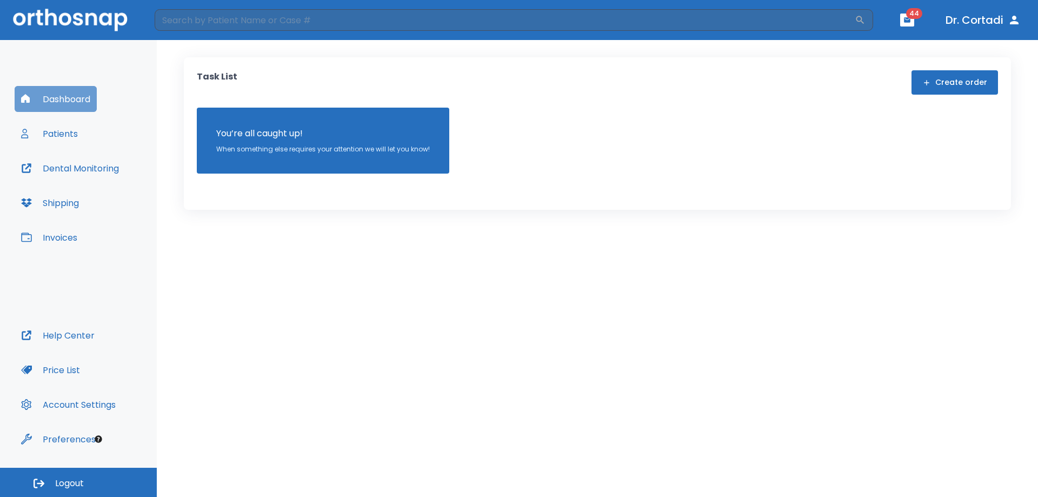
click at [54, 104] on button "Dashboard" at bounding box center [56, 99] width 82 height 26
click at [967, 22] on button "Dr. Cortadi" at bounding box center [984, 19] width 84 height 19
click at [44, 137] on button "Patients" at bounding box center [50, 134] width 70 height 26
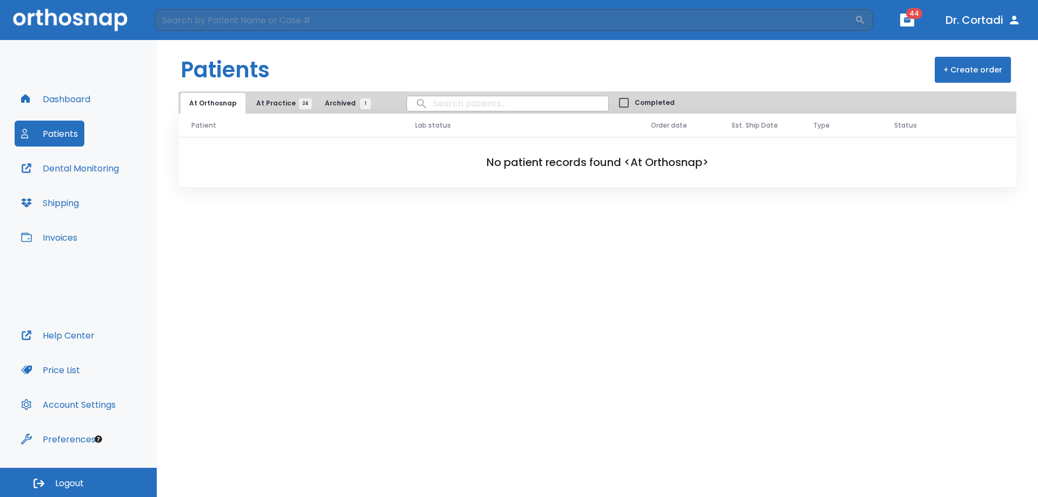
click at [71, 13] on img at bounding box center [70, 20] width 115 height 22
click at [74, 342] on button "Help Center" at bounding box center [58, 335] width 87 height 26
click at [336, 27] on input "search" at bounding box center [505, 20] width 700 height 22
type input "emily"
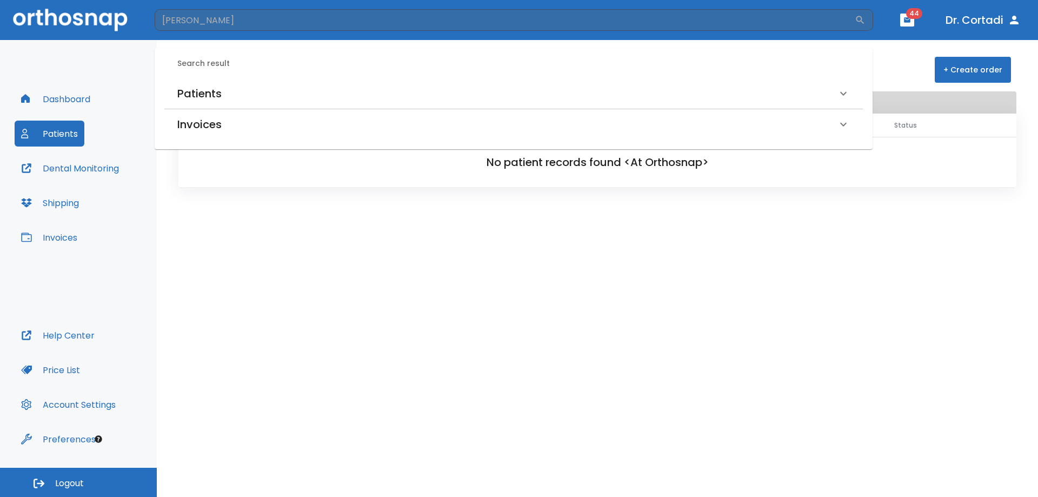
click at [198, 92] on h6 "Patients" at bounding box center [199, 93] width 44 height 17
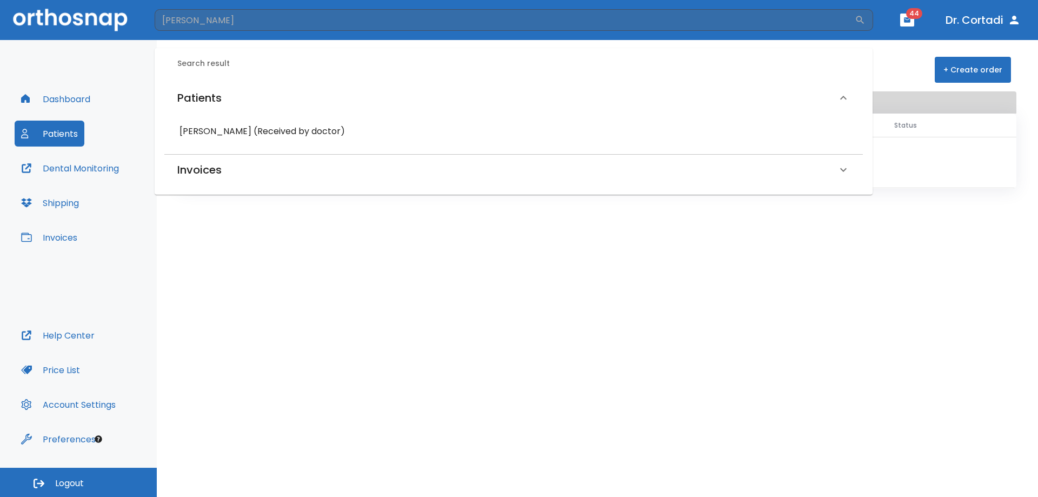
click at [223, 132] on h6 "emily cannon (Received by doctor)" at bounding box center [514, 131] width 668 height 15
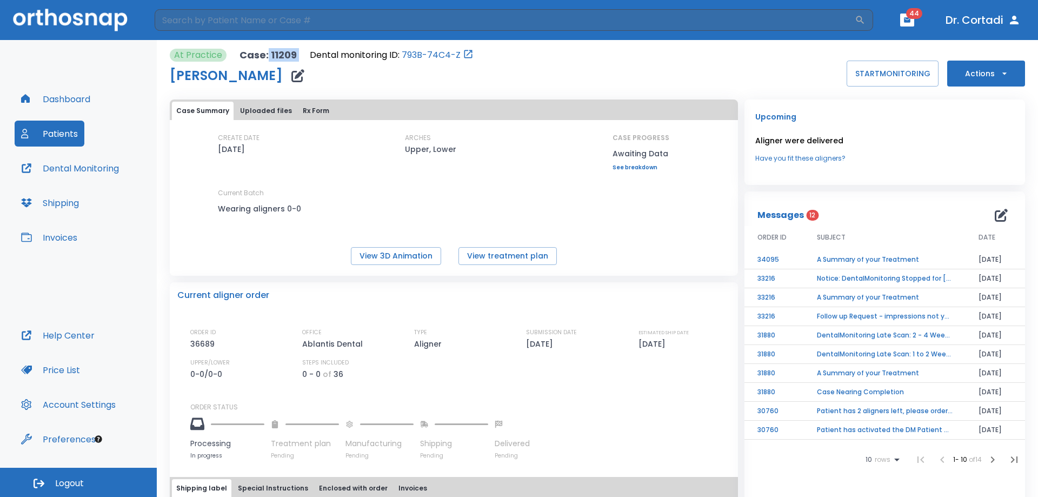
drag, startPoint x: 298, startPoint y: 56, endPoint x: 266, endPoint y: 52, distance: 32.1
click at [266, 52] on div "At Practice Case: 11209 Dental monitoring ID: 793B-74C4-Z" at bounding box center [322, 55] width 304 height 13
copy p "11209"
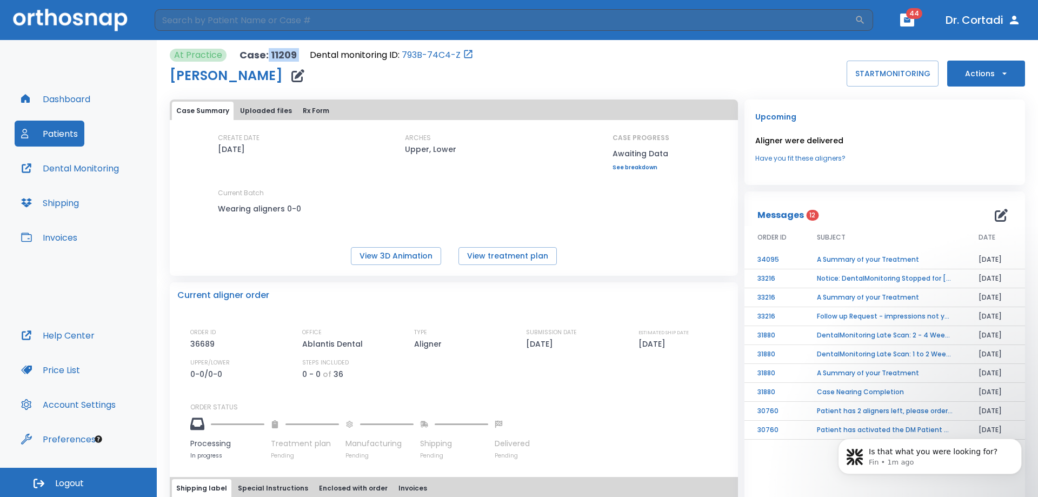
click at [82, 335] on button "Help Center" at bounding box center [58, 335] width 87 height 26
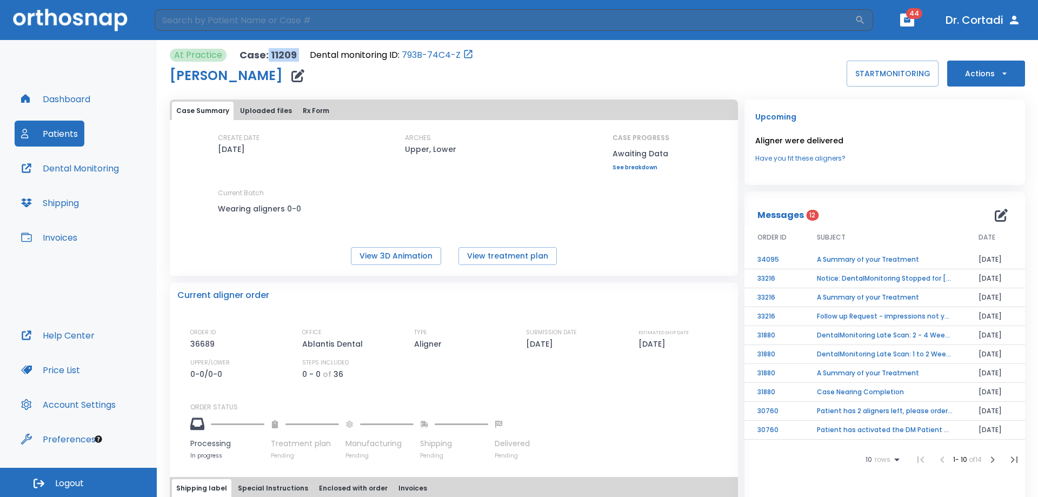
click at [98, 15] on img at bounding box center [70, 20] width 115 height 22
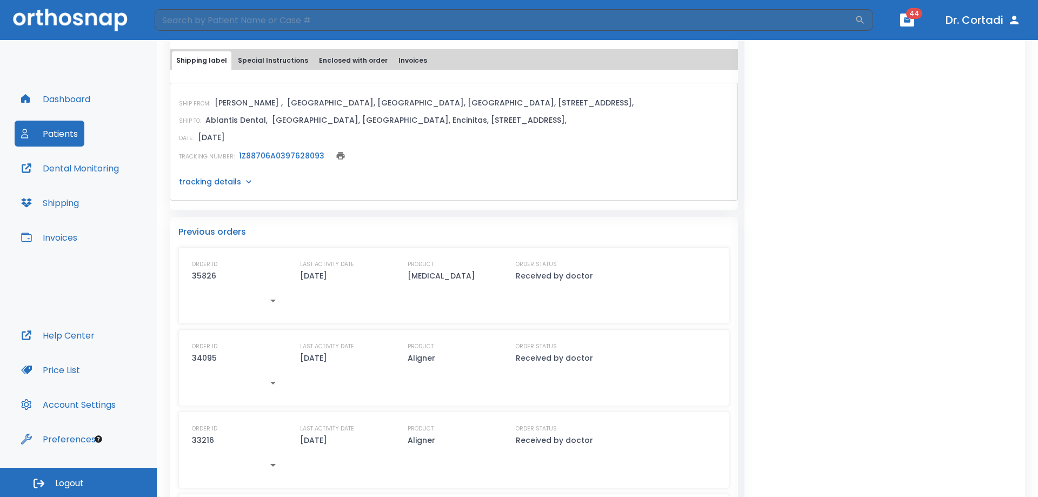
scroll to position [487, 0]
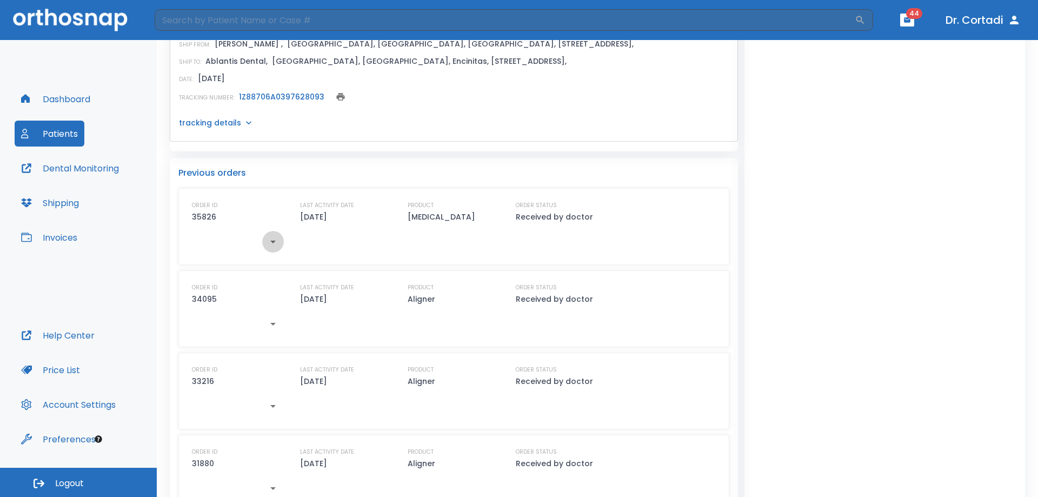
click at [274, 245] on icon "button" at bounding box center [273, 241] width 13 height 13
